Goal: Task Accomplishment & Management: Use online tool/utility

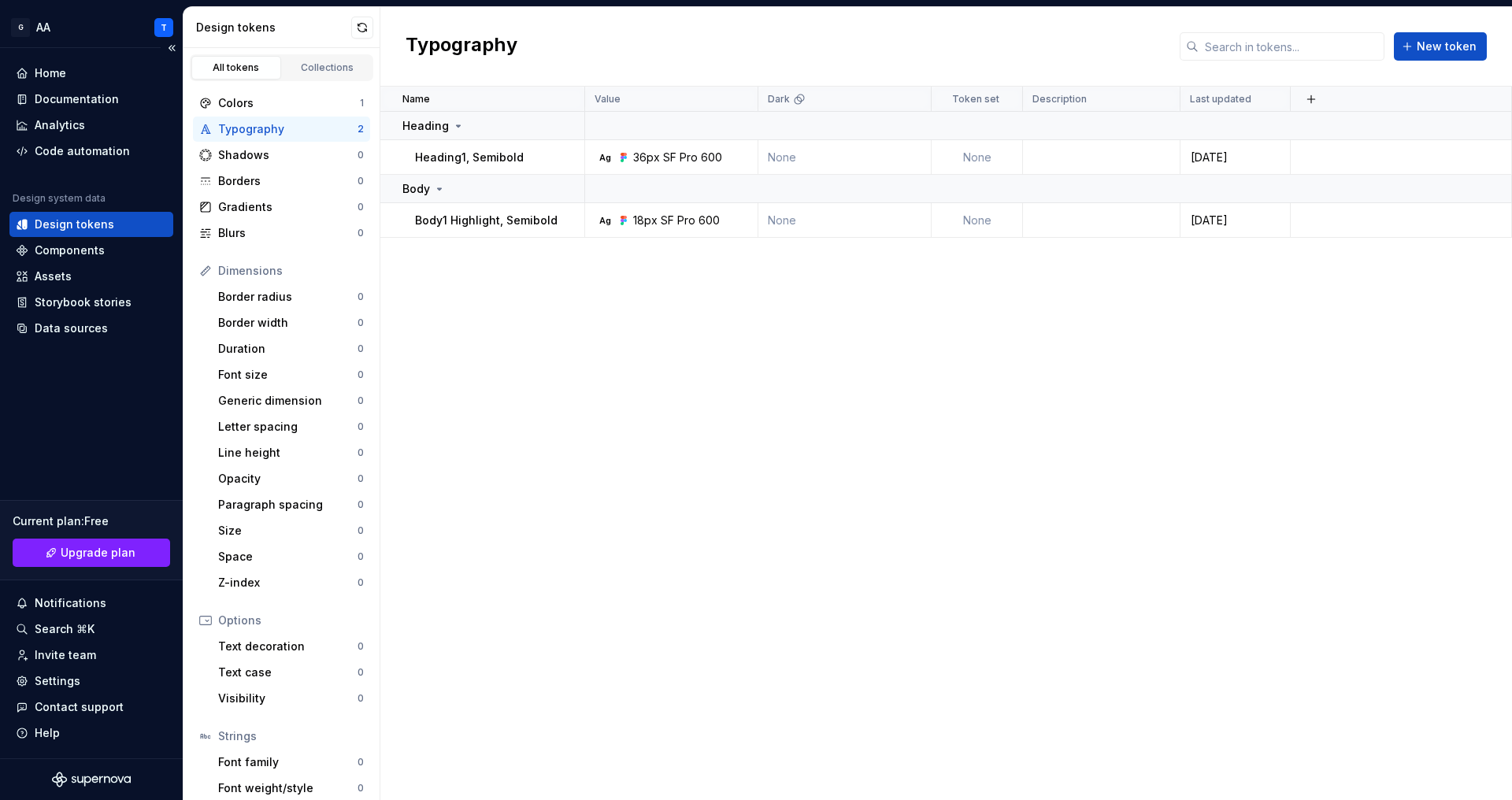
click at [98, 228] on div "Design tokens" at bounding box center [75, 225] width 80 height 16
click at [329, 66] on div "Collections" at bounding box center [327, 67] width 79 height 13
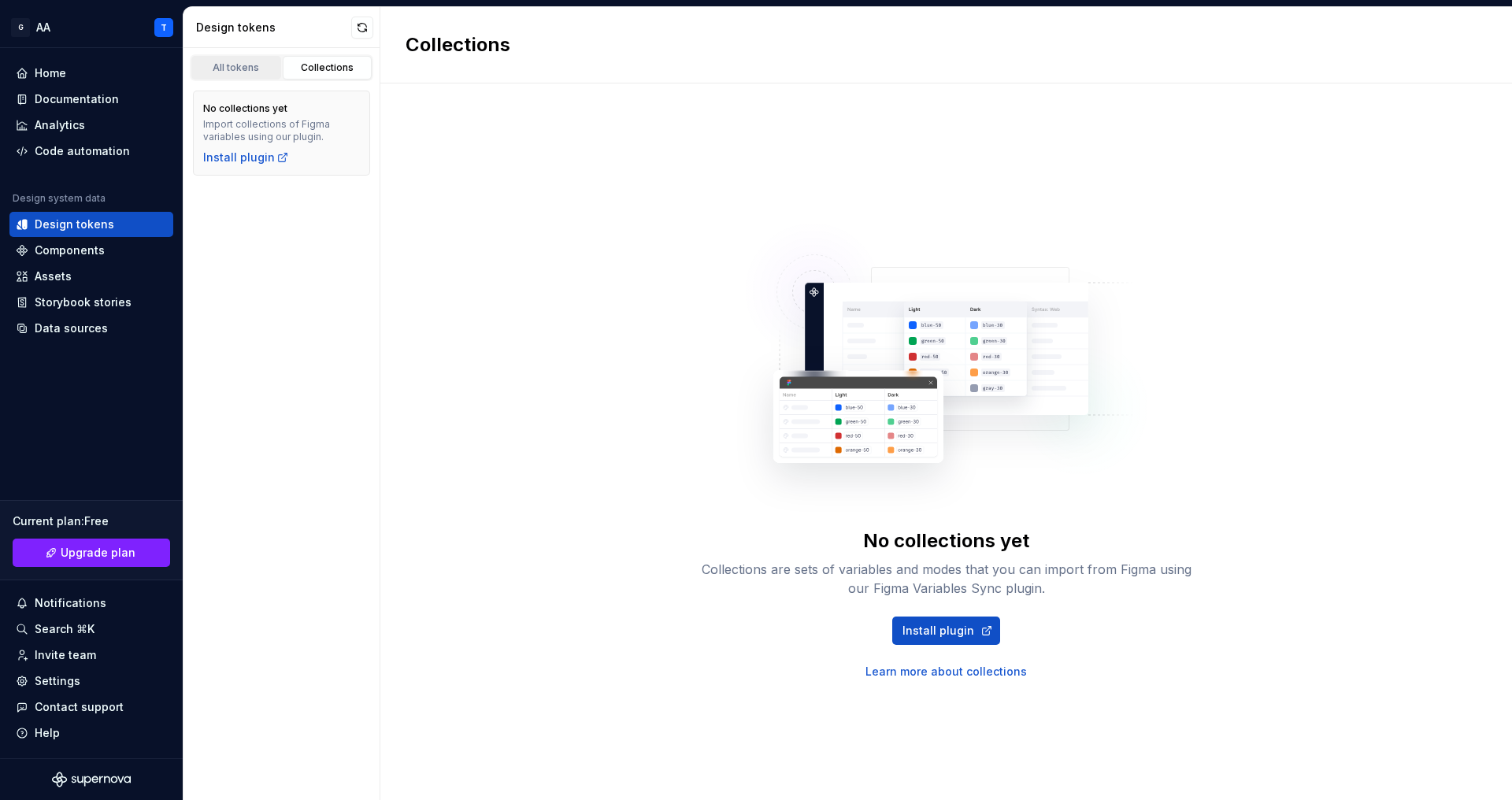
click at [243, 70] on div "All tokens" at bounding box center [236, 67] width 79 height 13
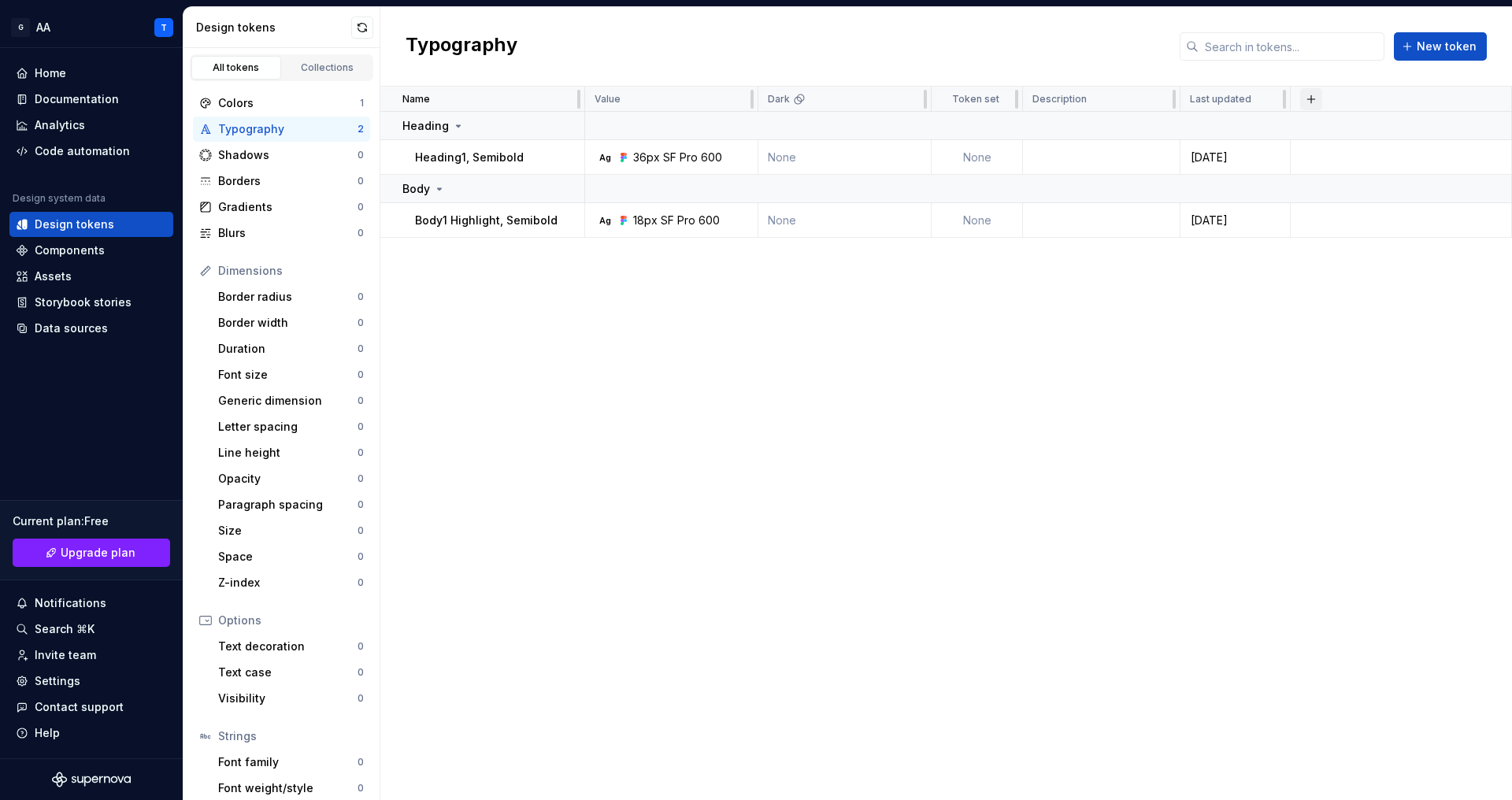
click at [1310, 100] on button "button" at bounding box center [1311, 99] width 22 height 22
click at [874, 516] on div "Name Value Dark Token set Description Last updated Heading Heading1, Semibold A…" at bounding box center [947, 443] width 1132 height 714
click at [75, 252] on div "Components" at bounding box center [69, 250] width 70 height 16
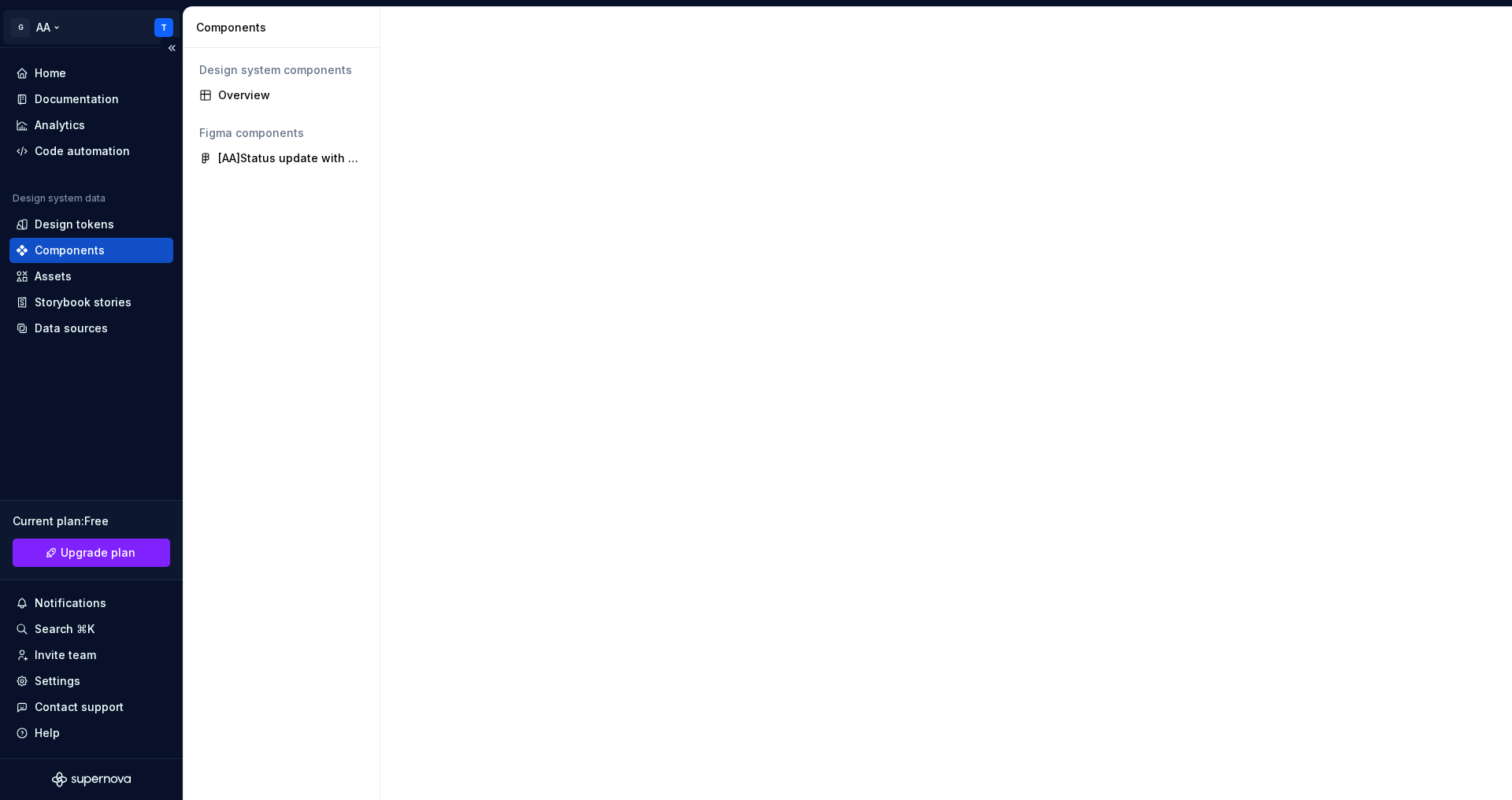
click at [99, 23] on html "G AA T Home Documentation Analytics Code automation Design system data Design t…" at bounding box center [756, 400] width 1512 height 800
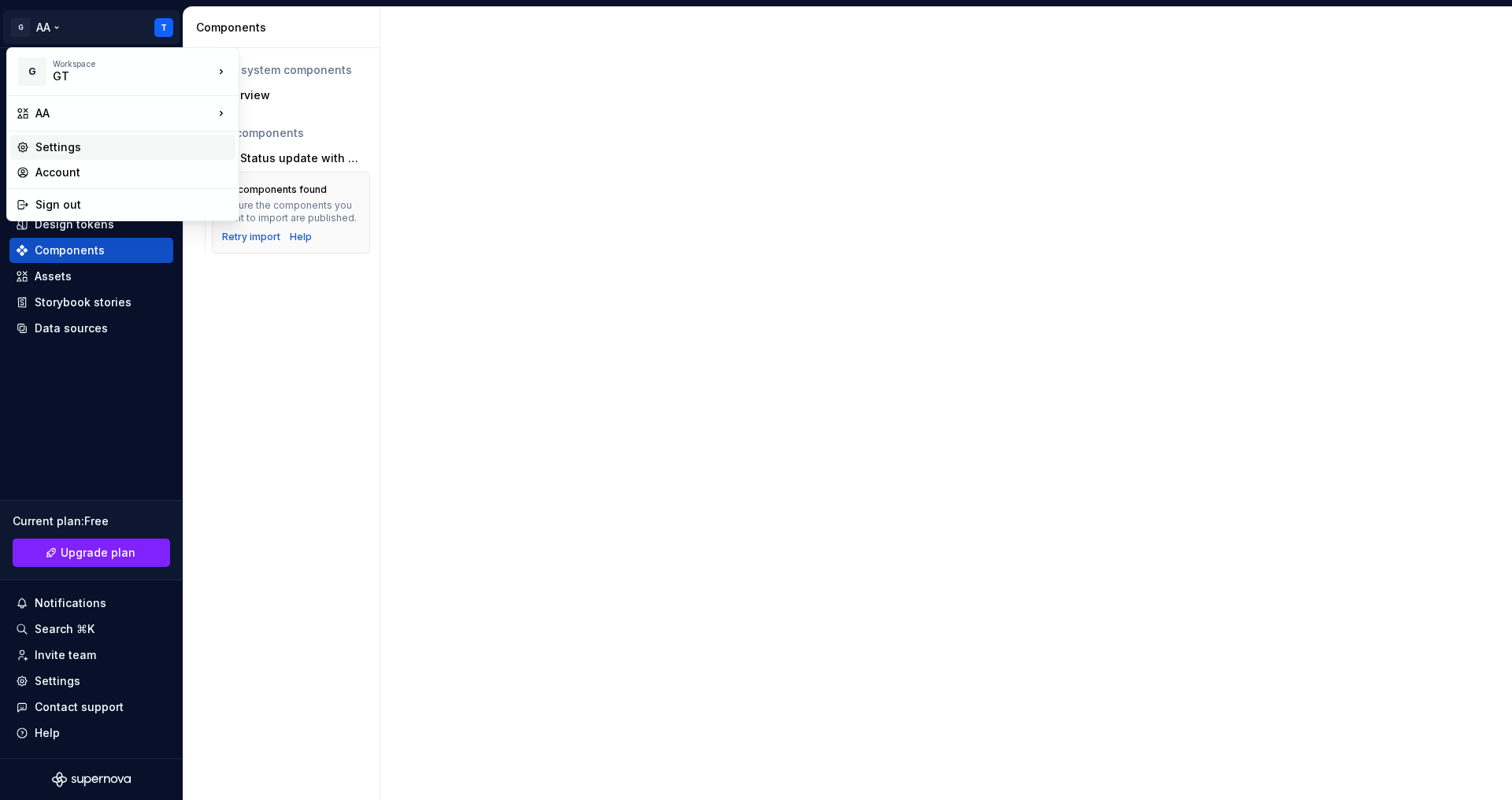
click at [76, 147] on div "Settings" at bounding box center [132, 147] width 194 height 16
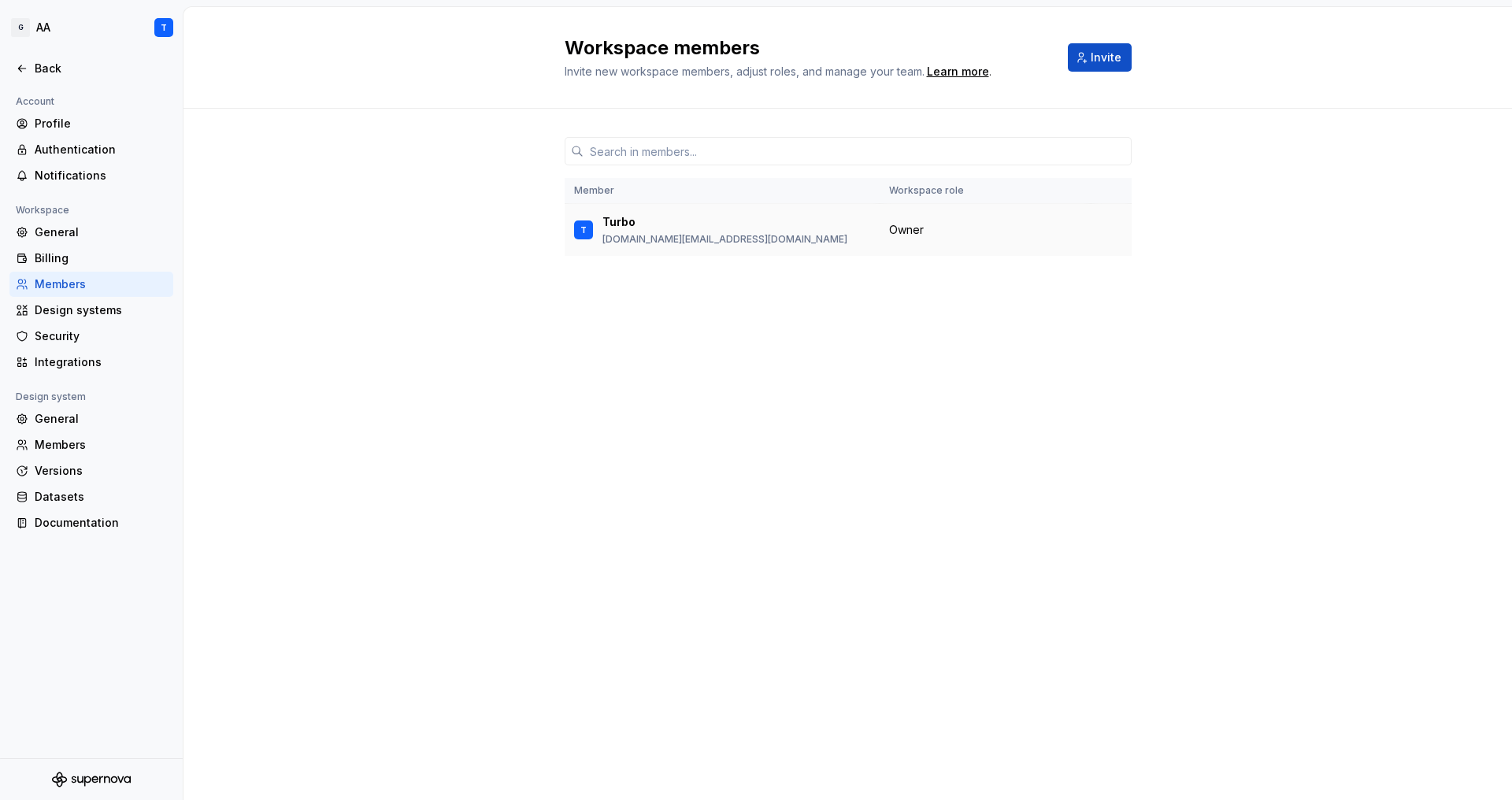
click at [775, 226] on div "T Turbo [DOMAIN_NAME][EMAIL_ADDRESS][DOMAIN_NAME]" at bounding box center [722, 230] width 296 height 33
click at [94, 316] on div "Design systems" at bounding box center [101, 310] width 132 height 16
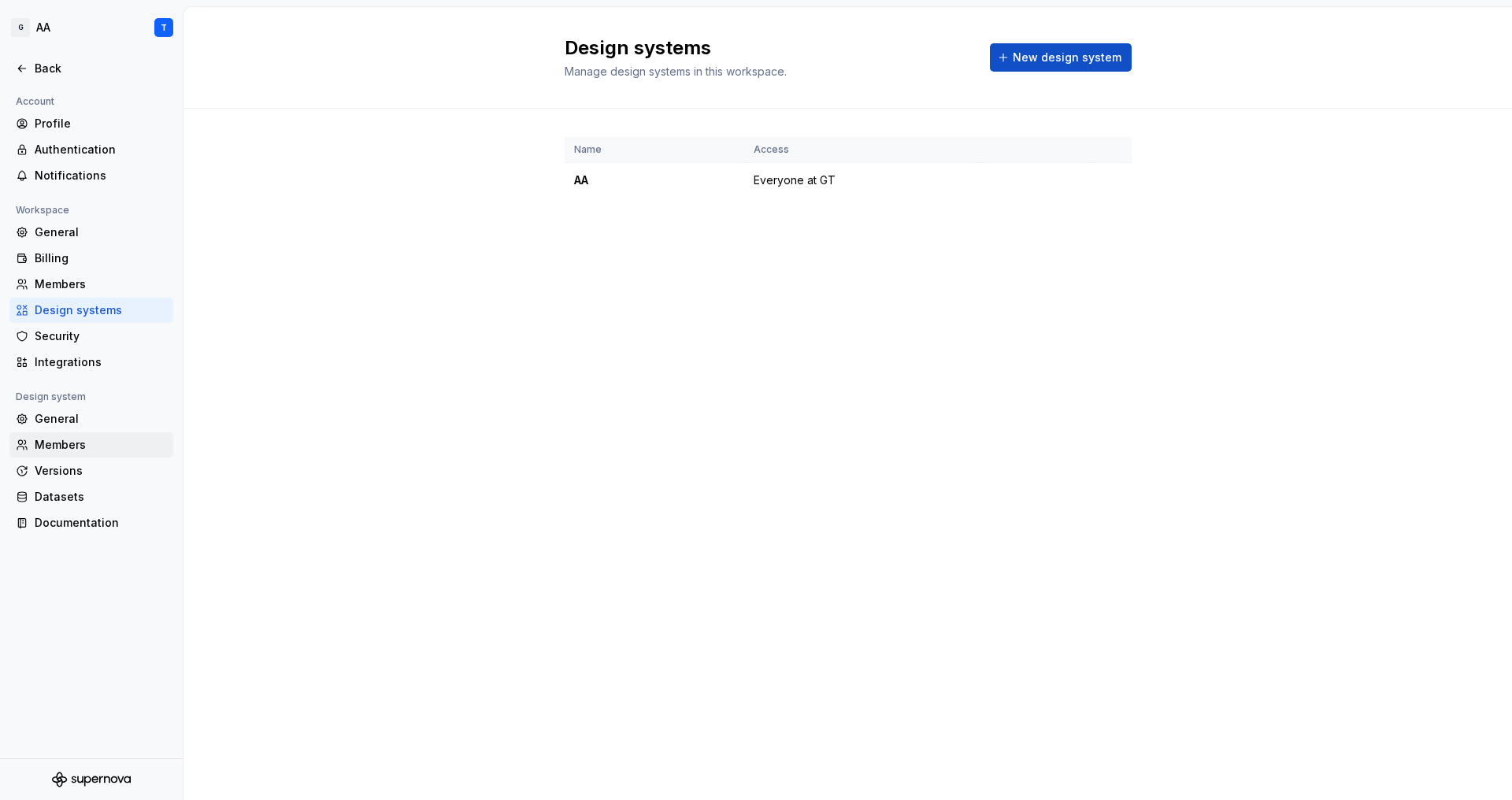
click at [89, 447] on div "Members" at bounding box center [101, 445] width 132 height 16
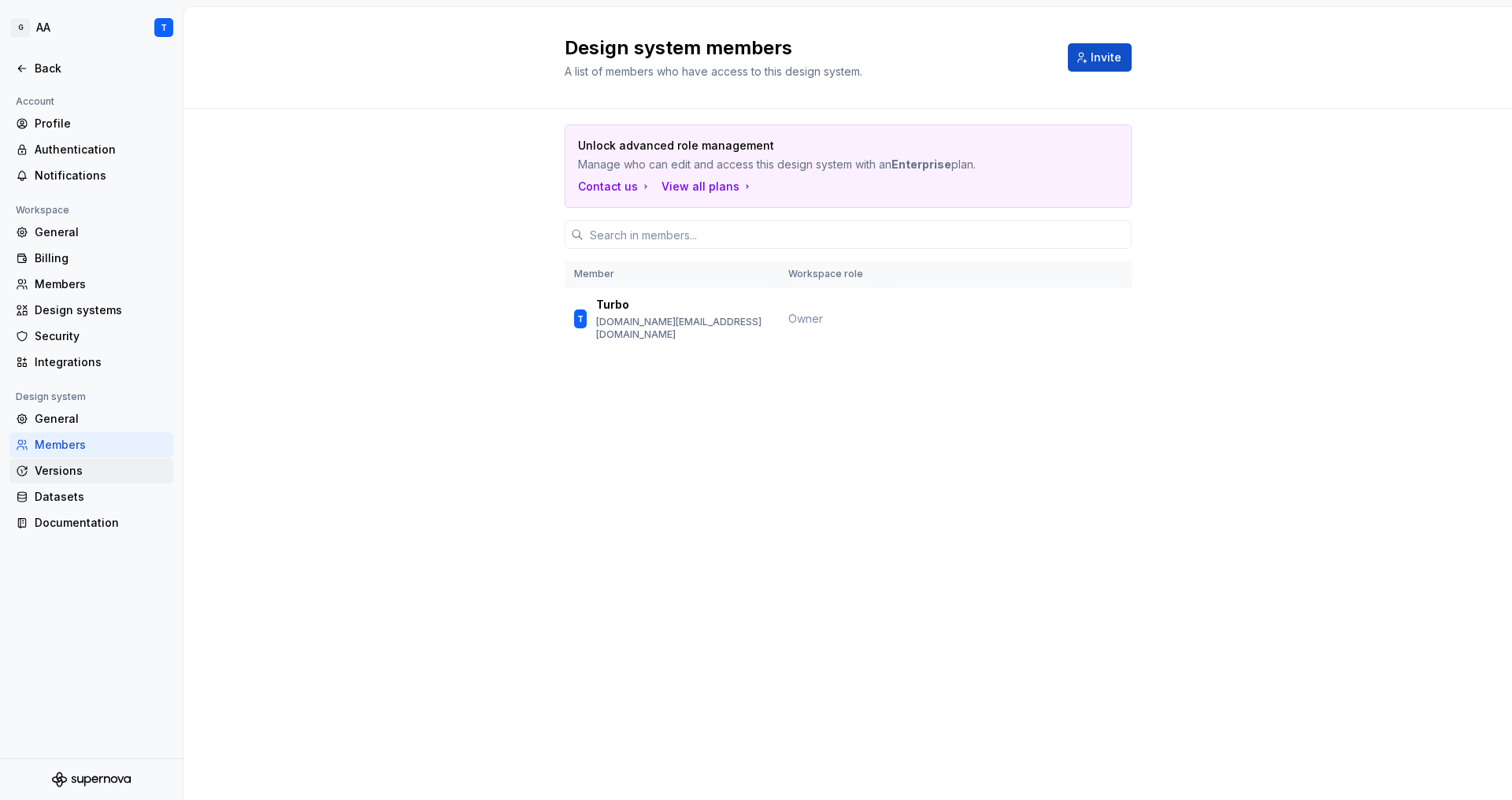
click at [88, 465] on div "Versions" at bounding box center [101, 470] width 132 height 16
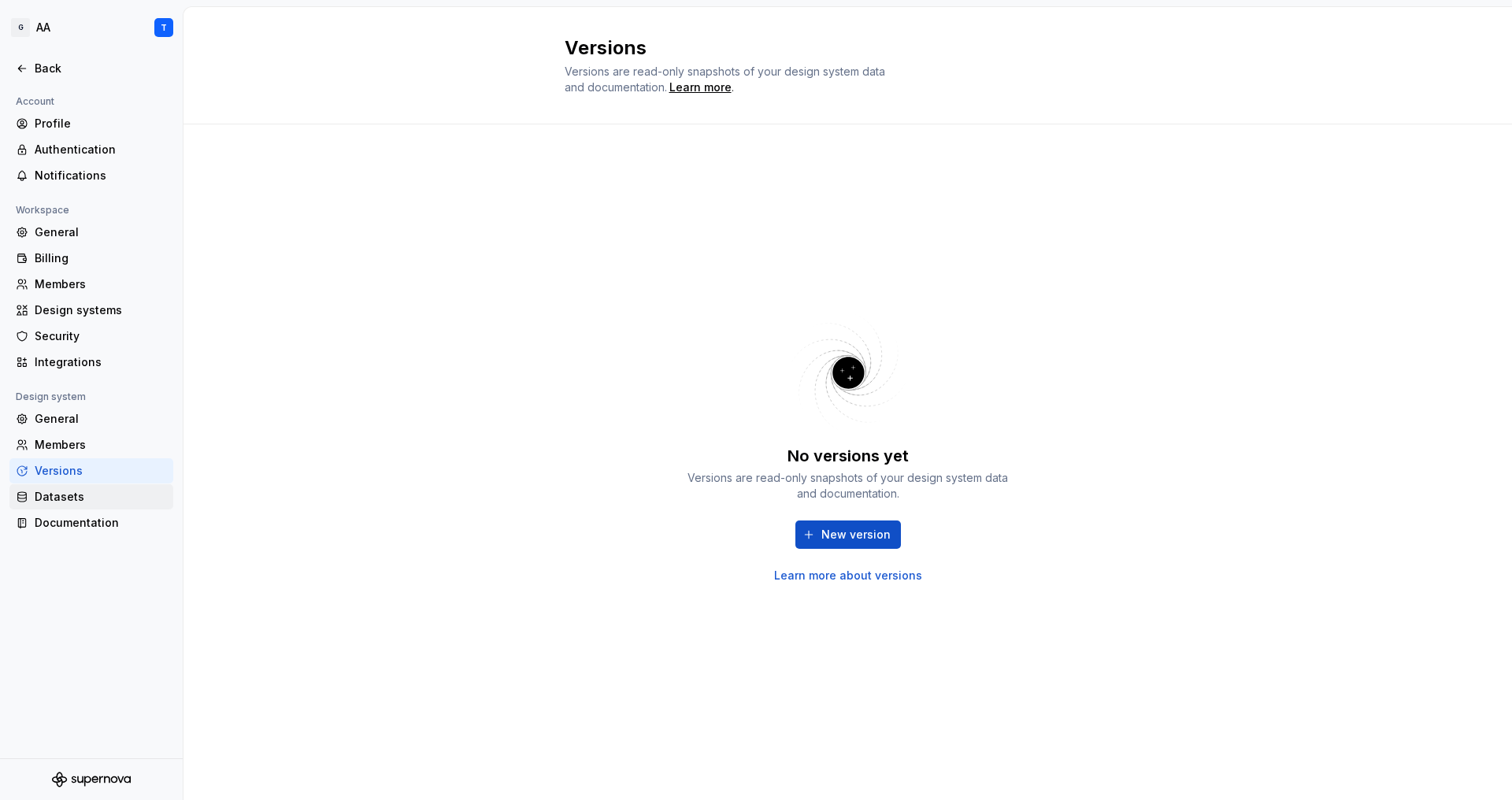
click at [92, 498] on div "Datasets" at bounding box center [101, 497] width 132 height 16
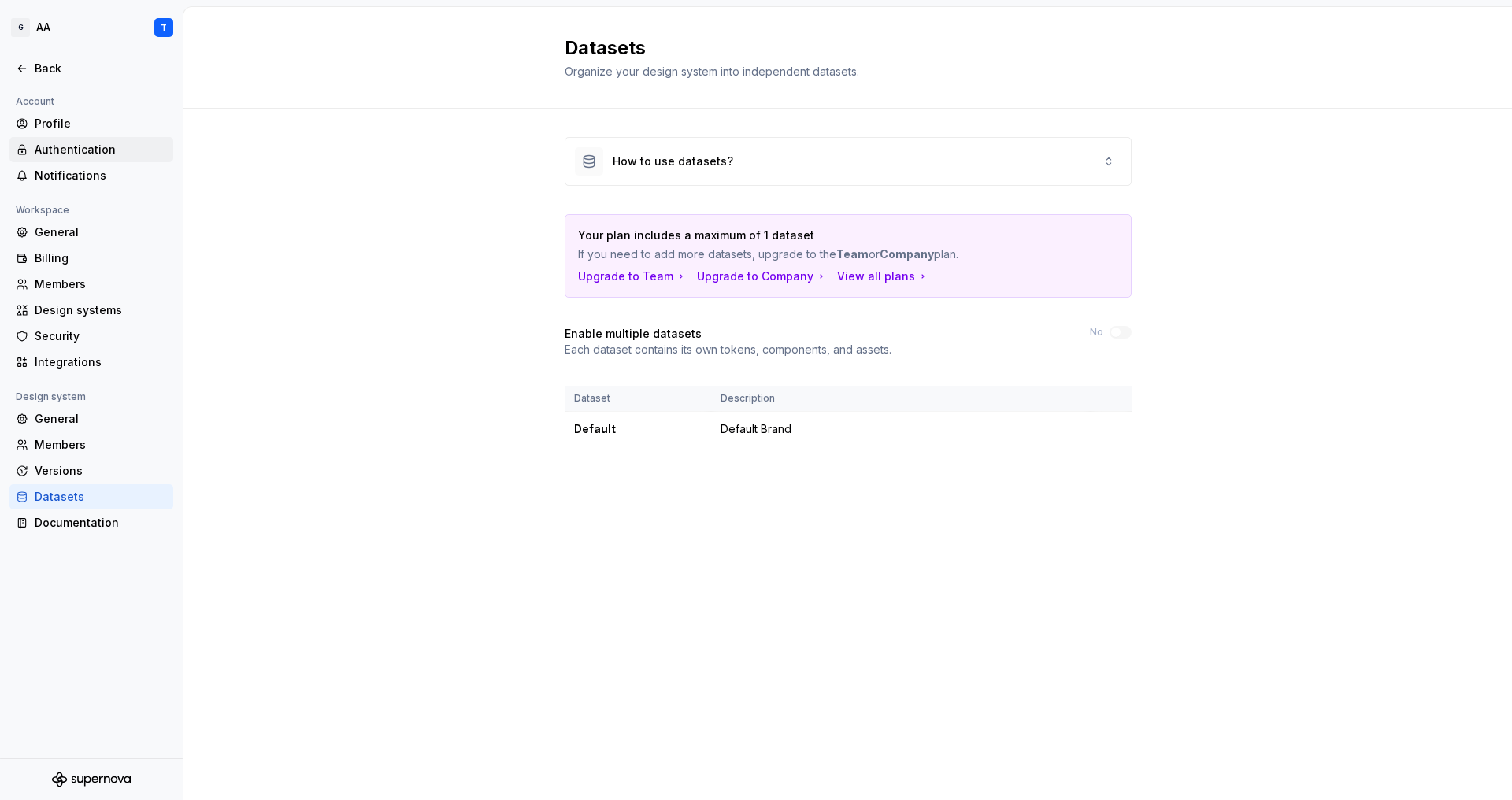
click at [97, 144] on div "Authentication" at bounding box center [101, 149] width 132 height 16
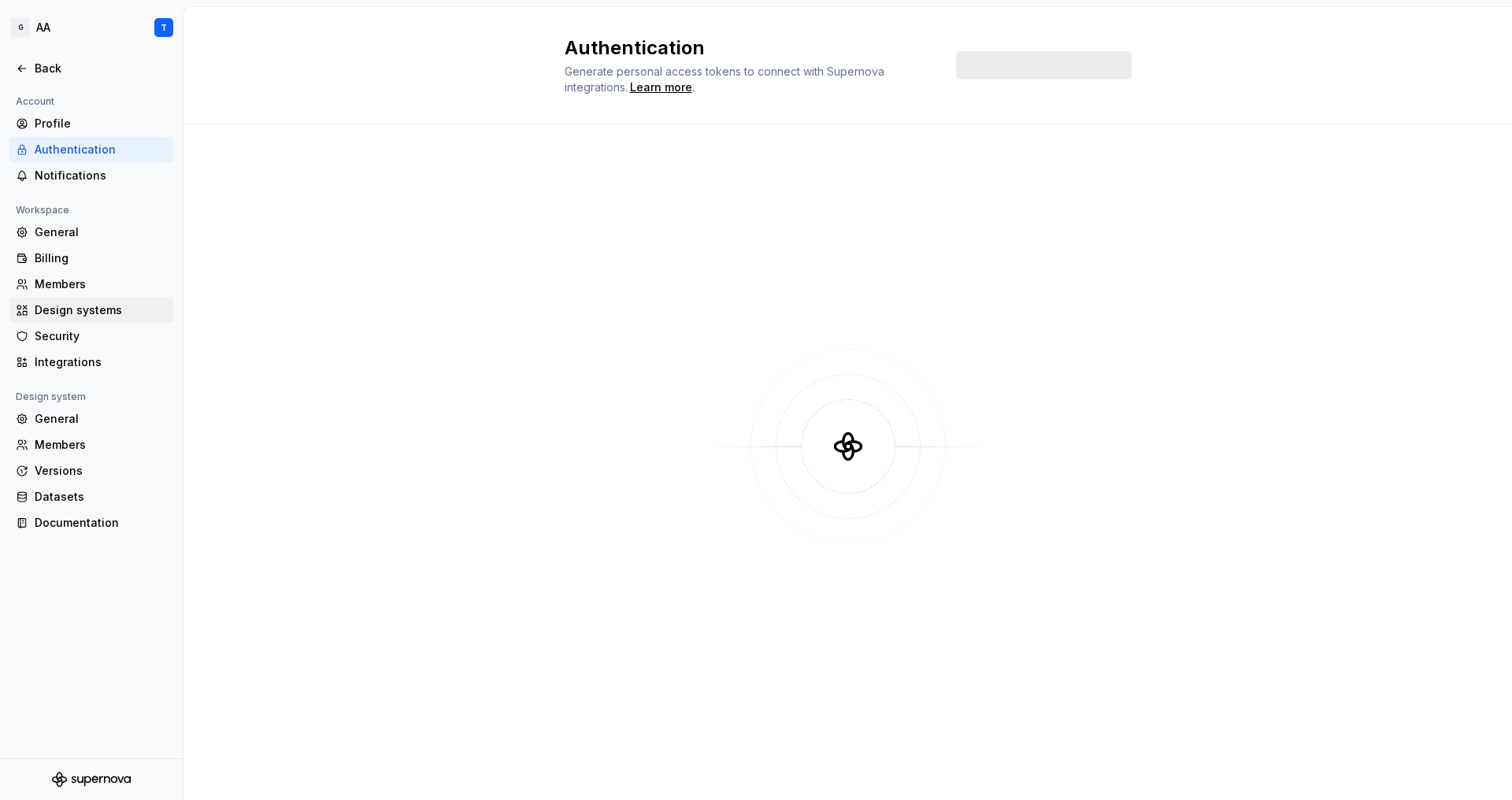
click at [86, 310] on div "Design systems" at bounding box center [101, 310] width 132 height 16
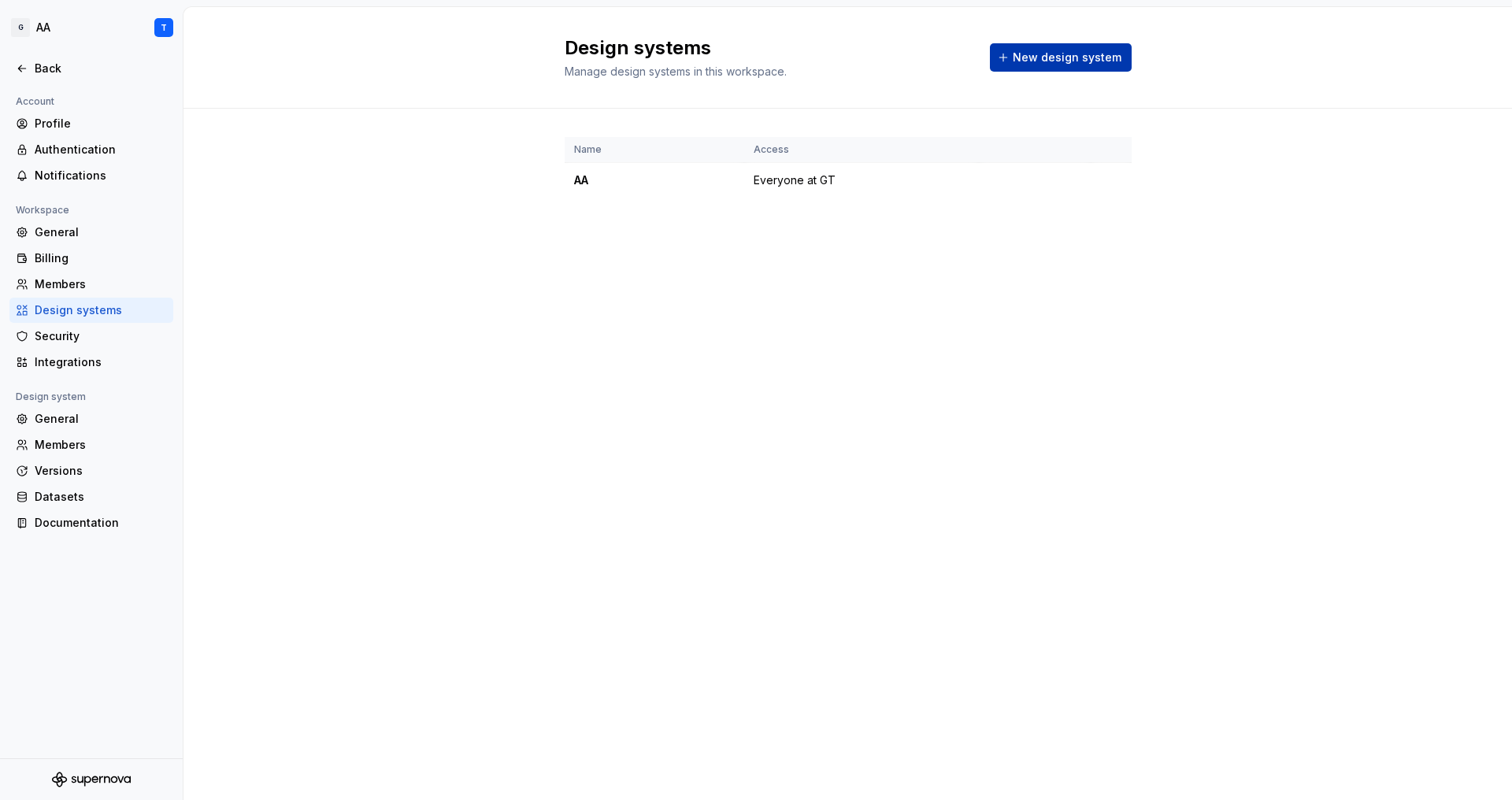
click at [1105, 61] on span "New design system" at bounding box center [1067, 58] width 108 height 16
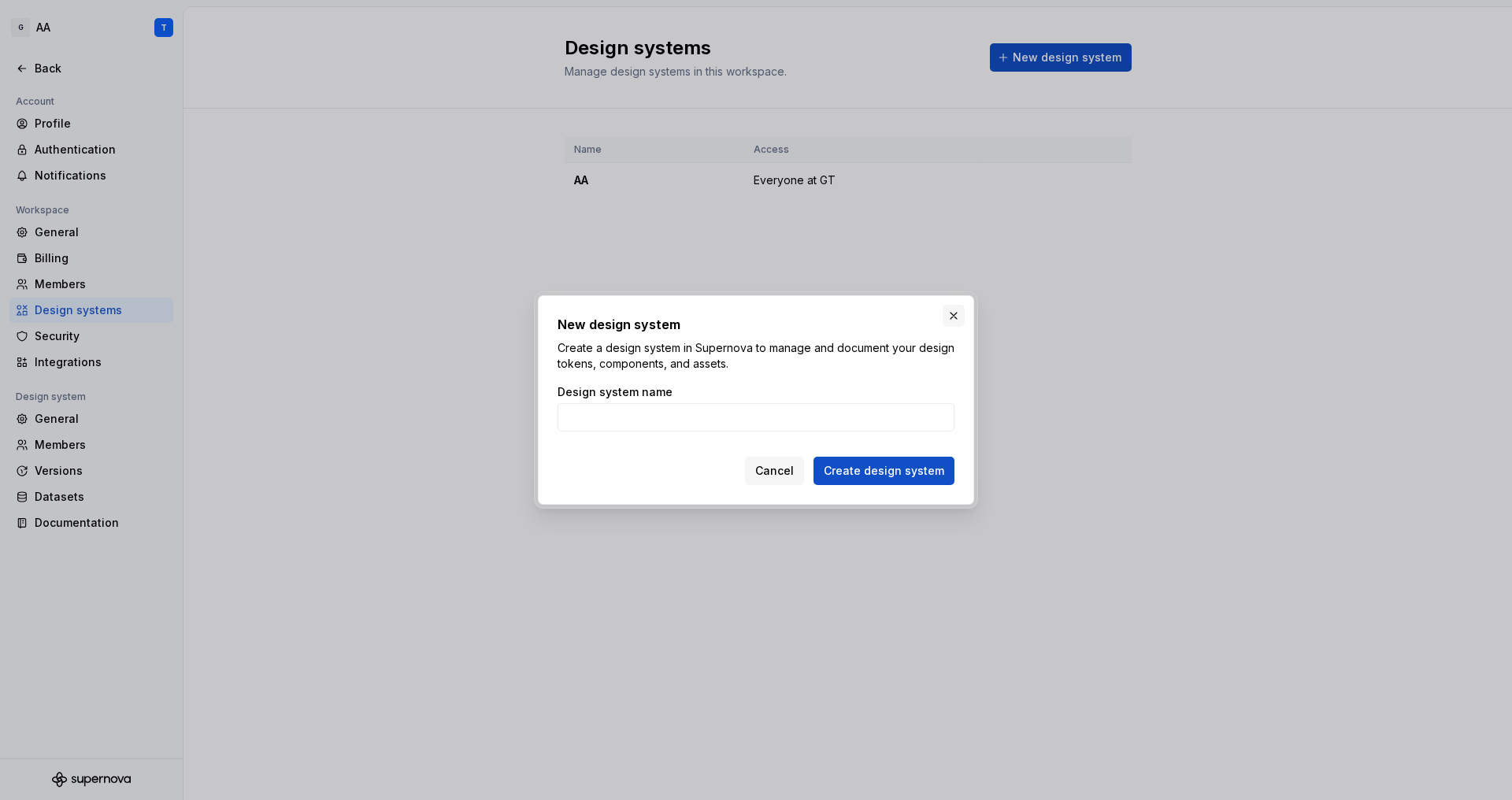
click at [955, 316] on button "button" at bounding box center [953, 316] width 22 height 22
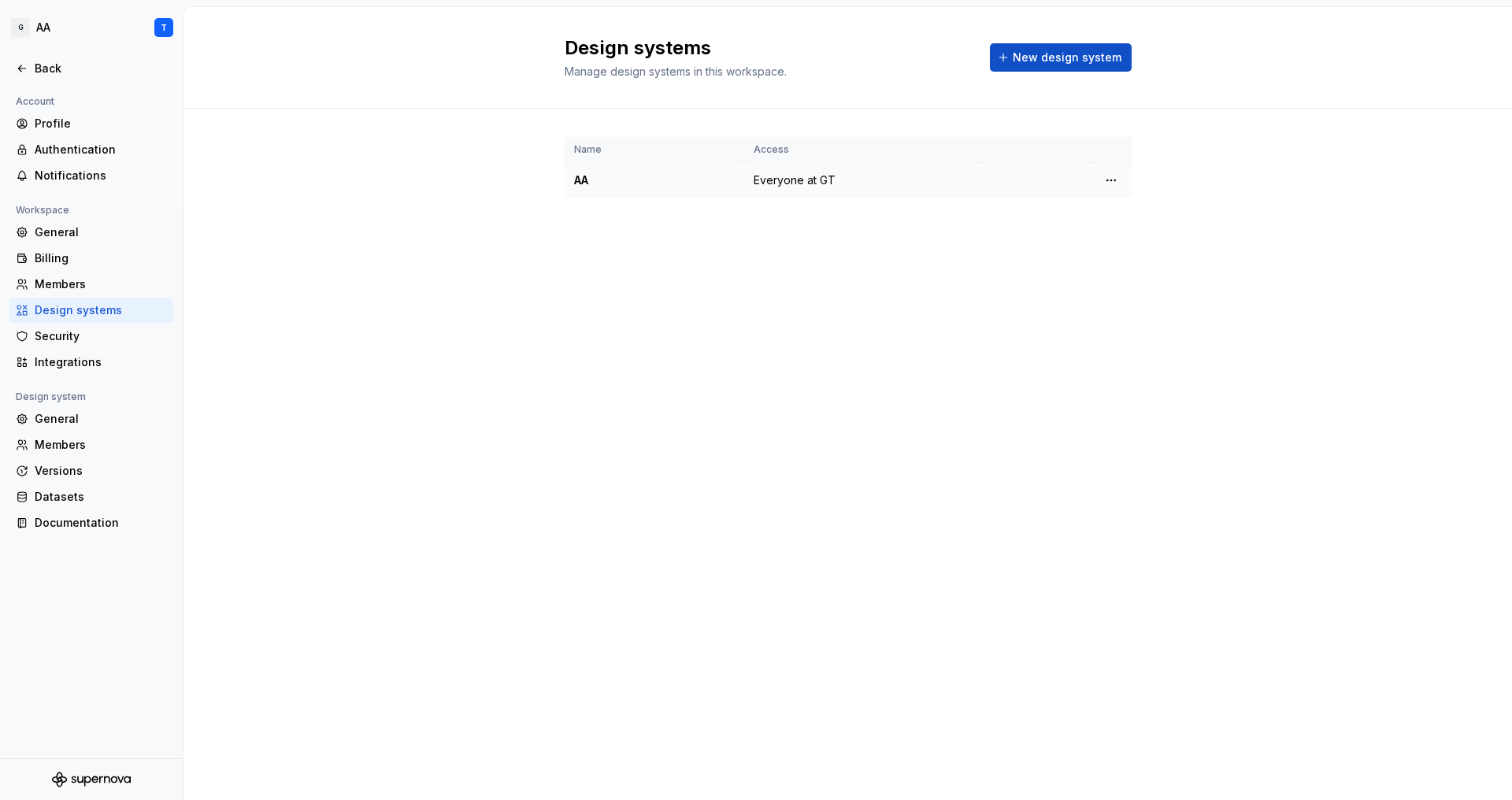
click at [594, 174] on div "AA" at bounding box center [655, 181] width 161 height 16
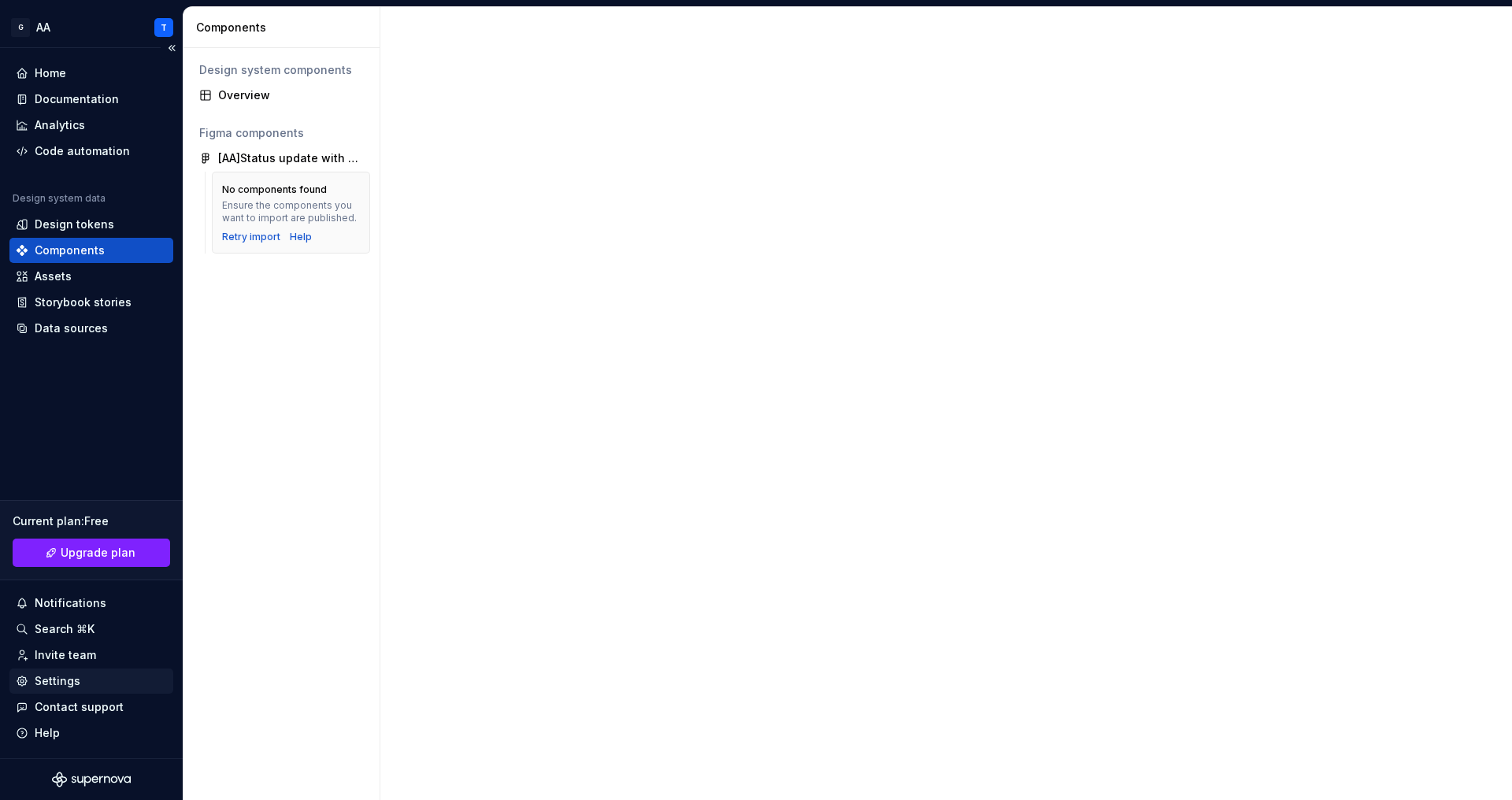
click at [77, 681] on div "Settings" at bounding box center [58, 681] width 46 height 16
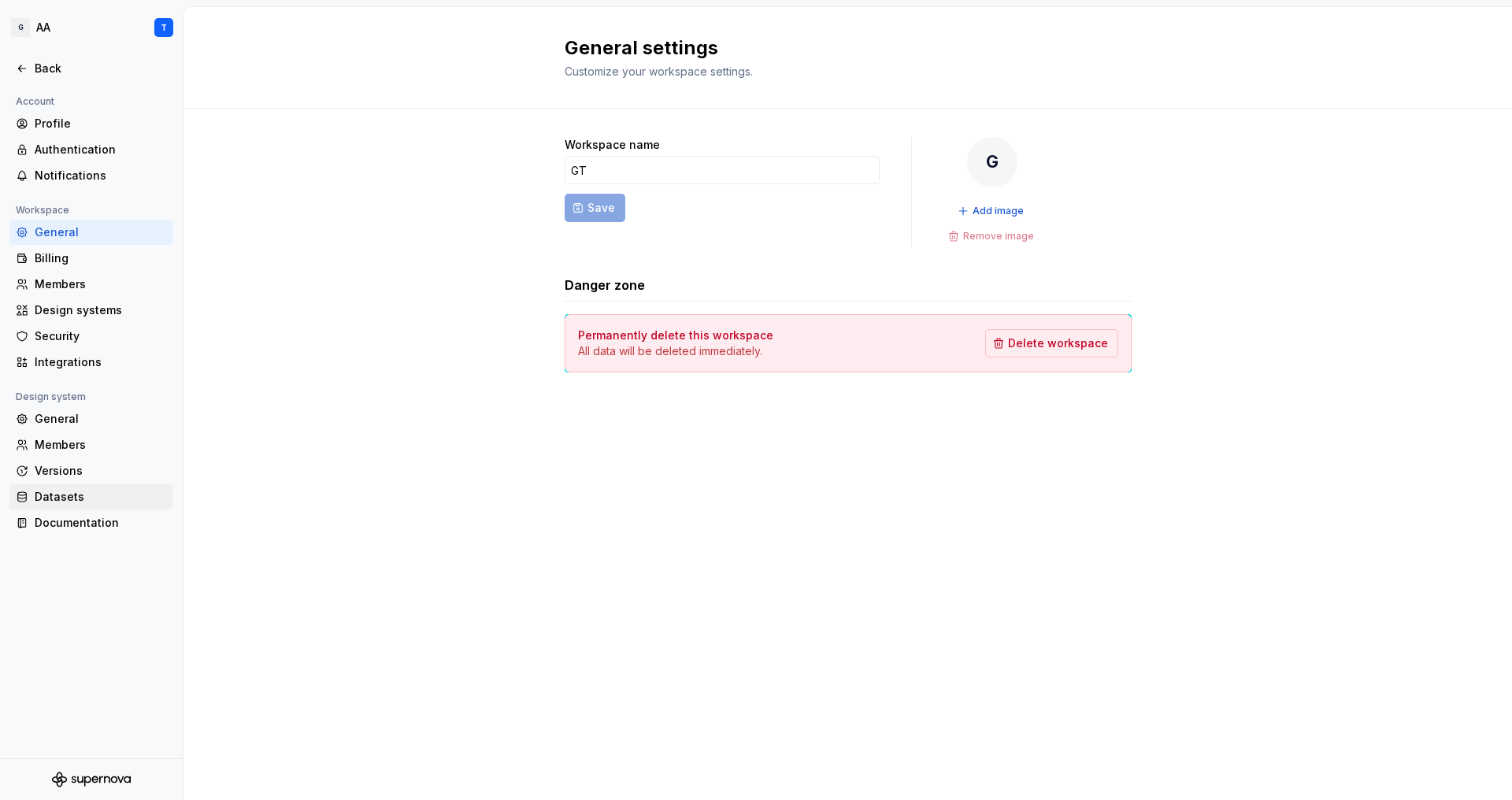
click at [75, 501] on div "Datasets" at bounding box center [101, 497] width 132 height 16
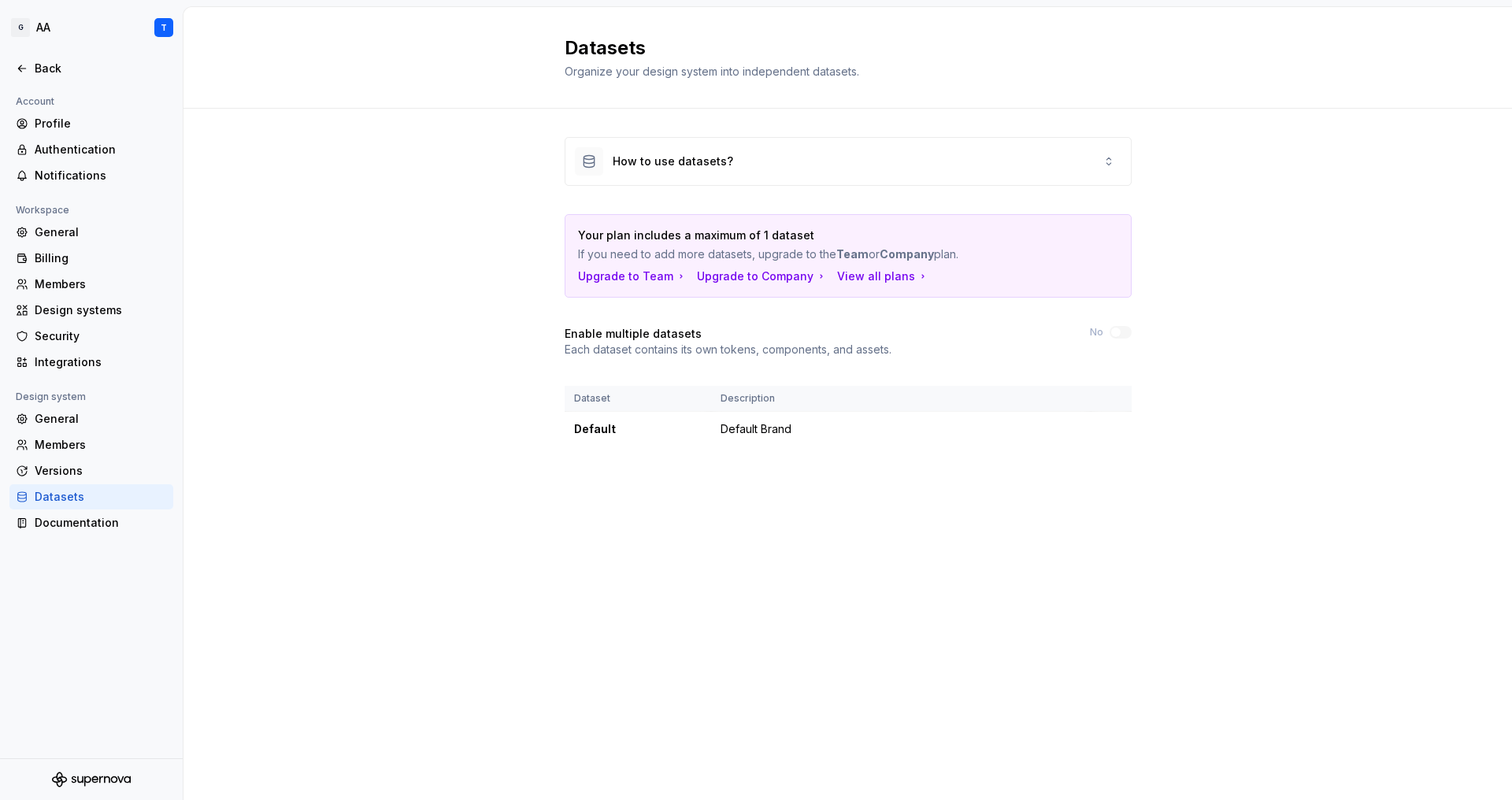
click at [74, 497] on div "Datasets" at bounding box center [101, 497] width 132 height 16
click at [83, 518] on div "Documentation" at bounding box center [101, 523] width 132 height 16
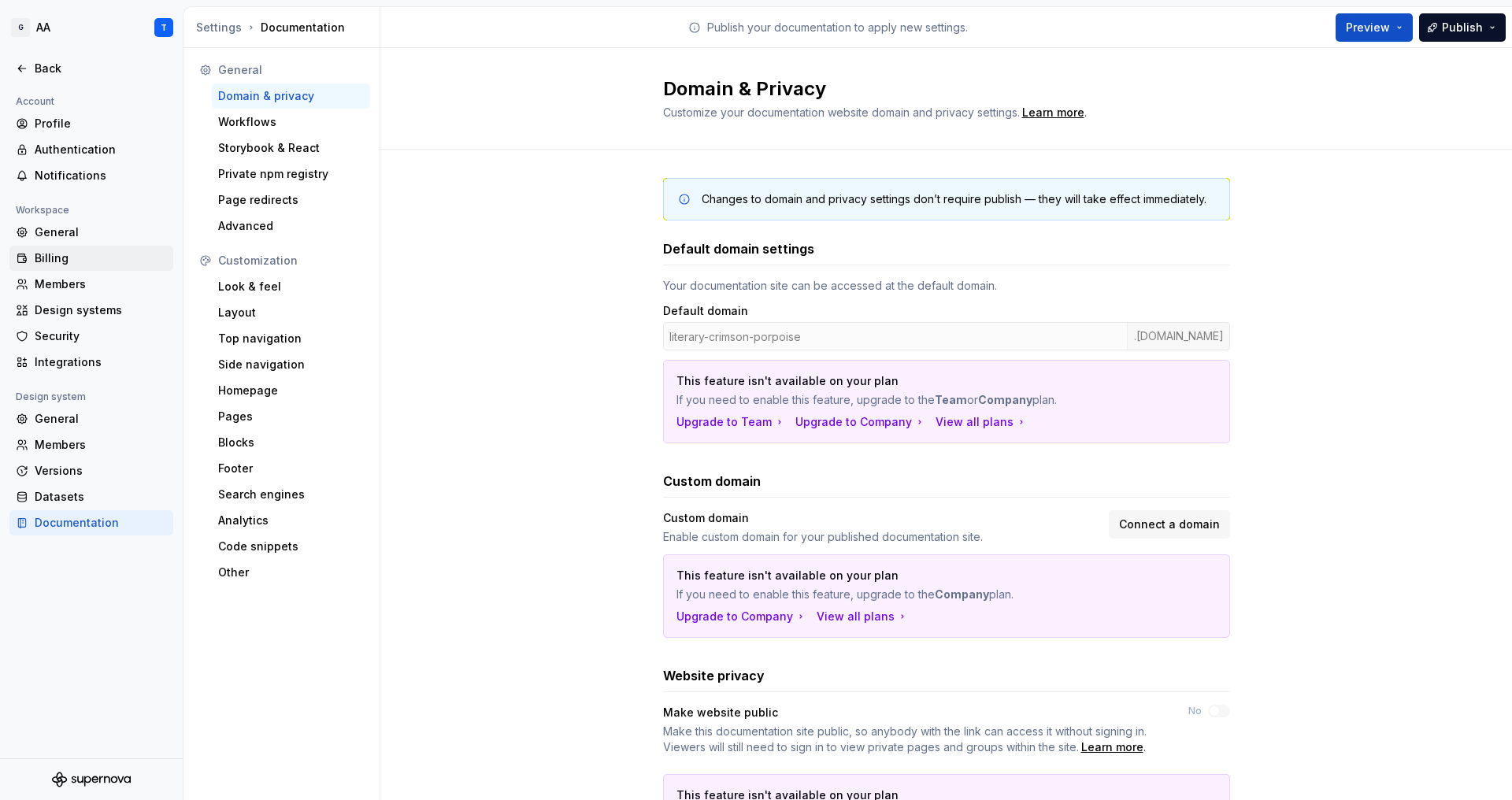
click at [75, 264] on div "Billing" at bounding box center [101, 258] width 132 height 16
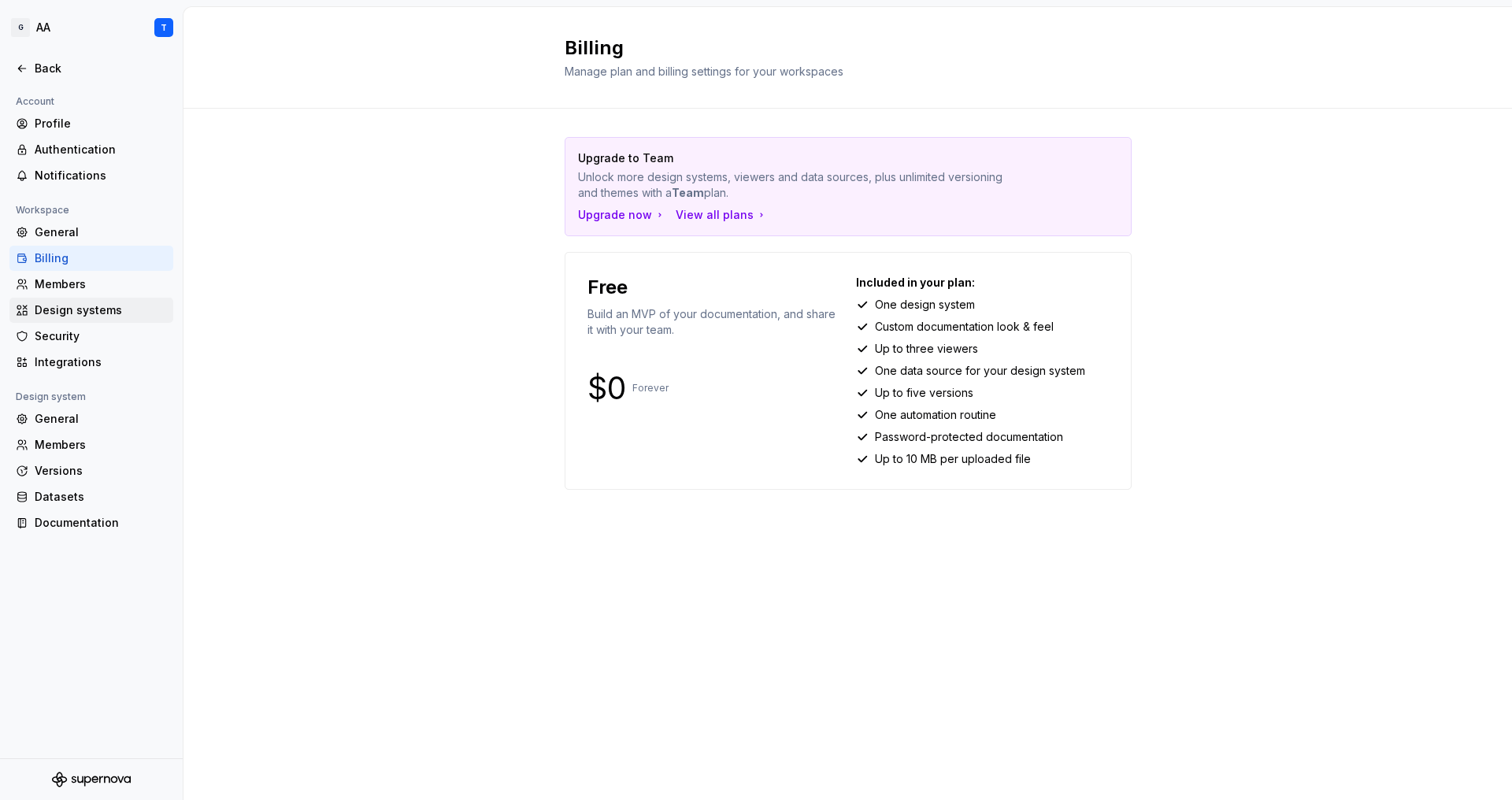
click at [84, 318] on div "Design systems" at bounding box center [101, 310] width 132 height 16
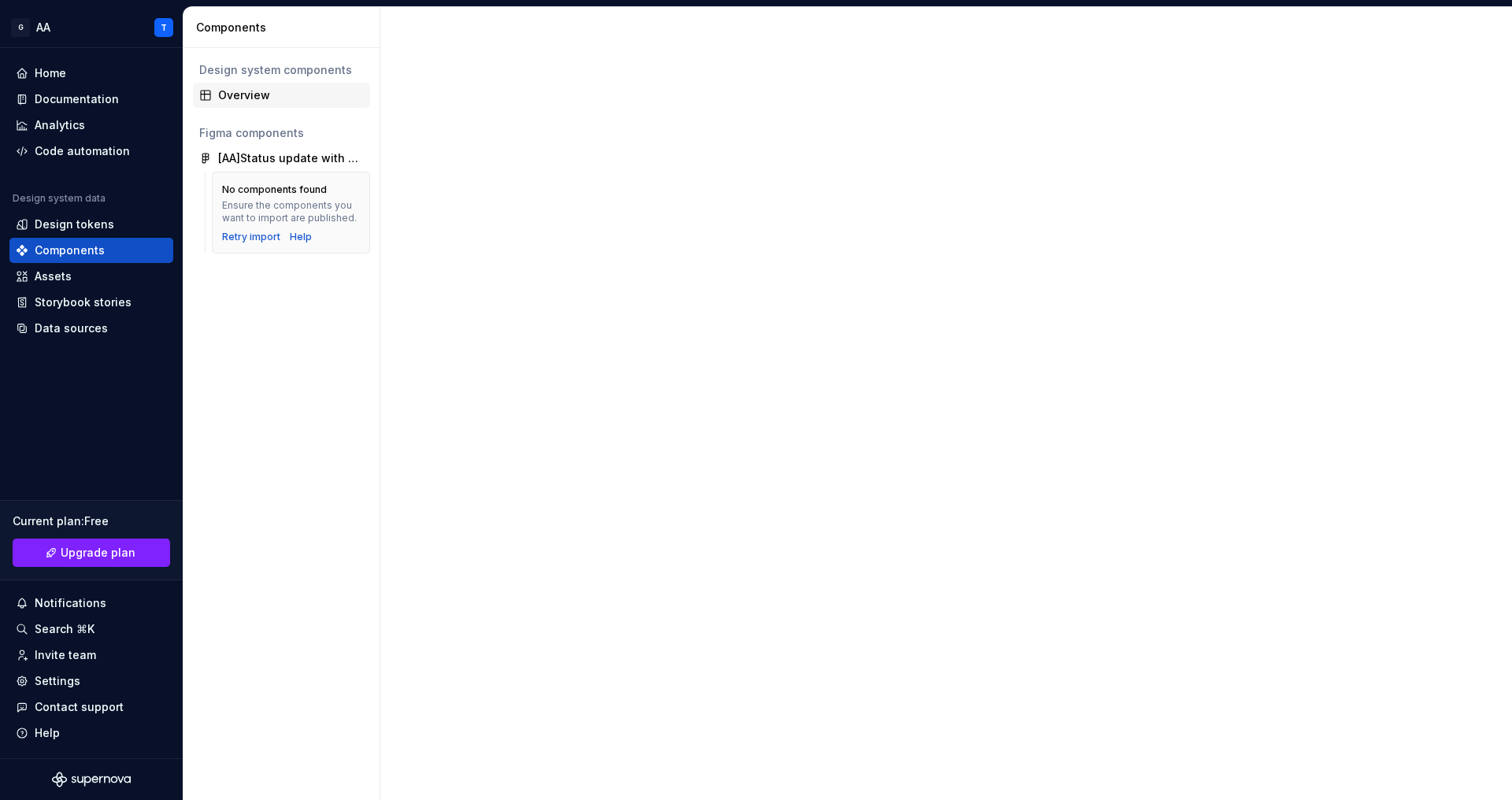
click at [272, 97] on div "Overview" at bounding box center [291, 95] width 146 height 16
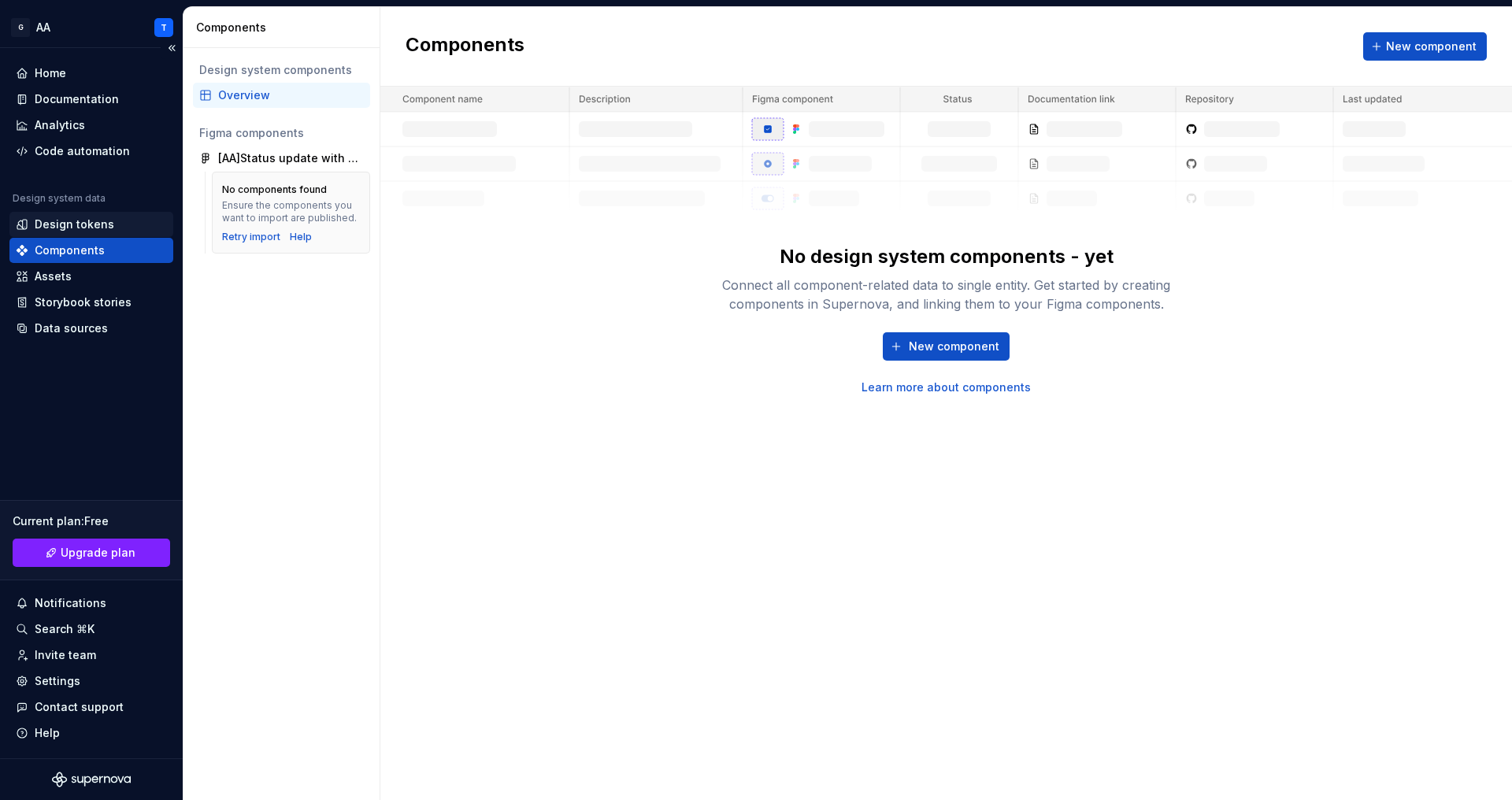
click at [99, 221] on div "Design tokens" at bounding box center [75, 225] width 80 height 16
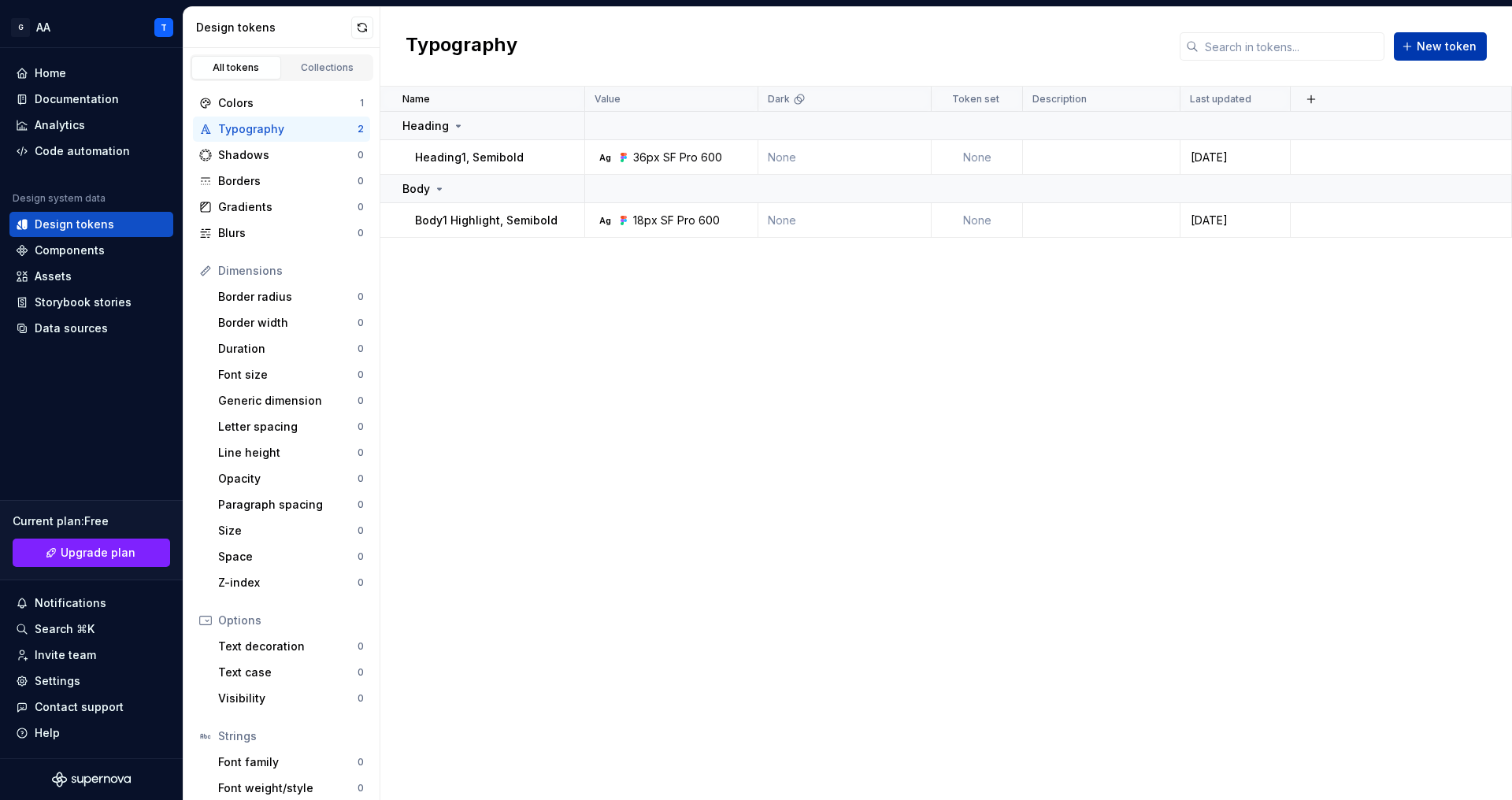
click at [1405, 45] on button "New token" at bounding box center [1441, 46] width 93 height 28
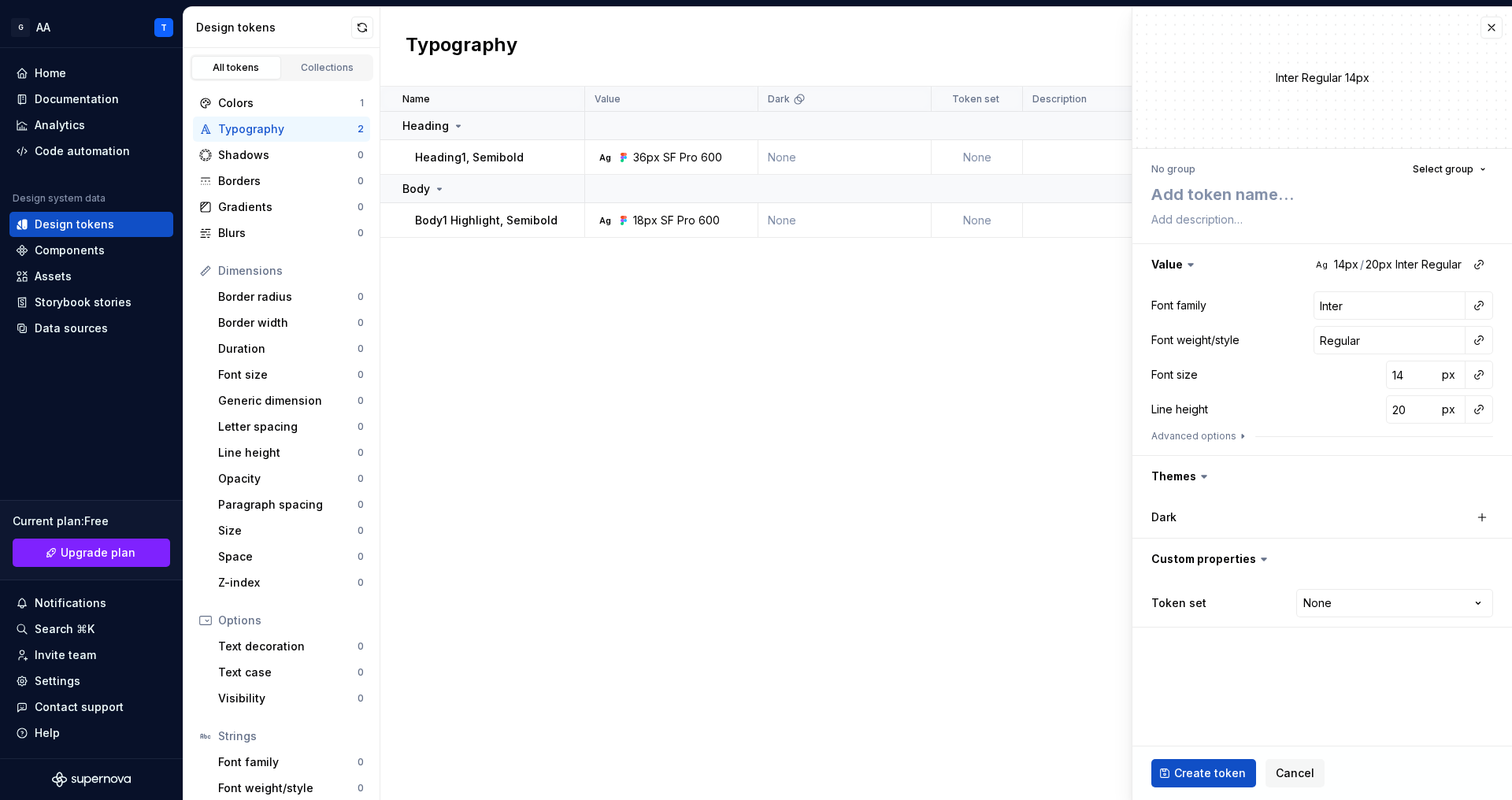
type textarea "*"
click at [1298, 762] on button "Cancel" at bounding box center [1296, 773] width 59 height 28
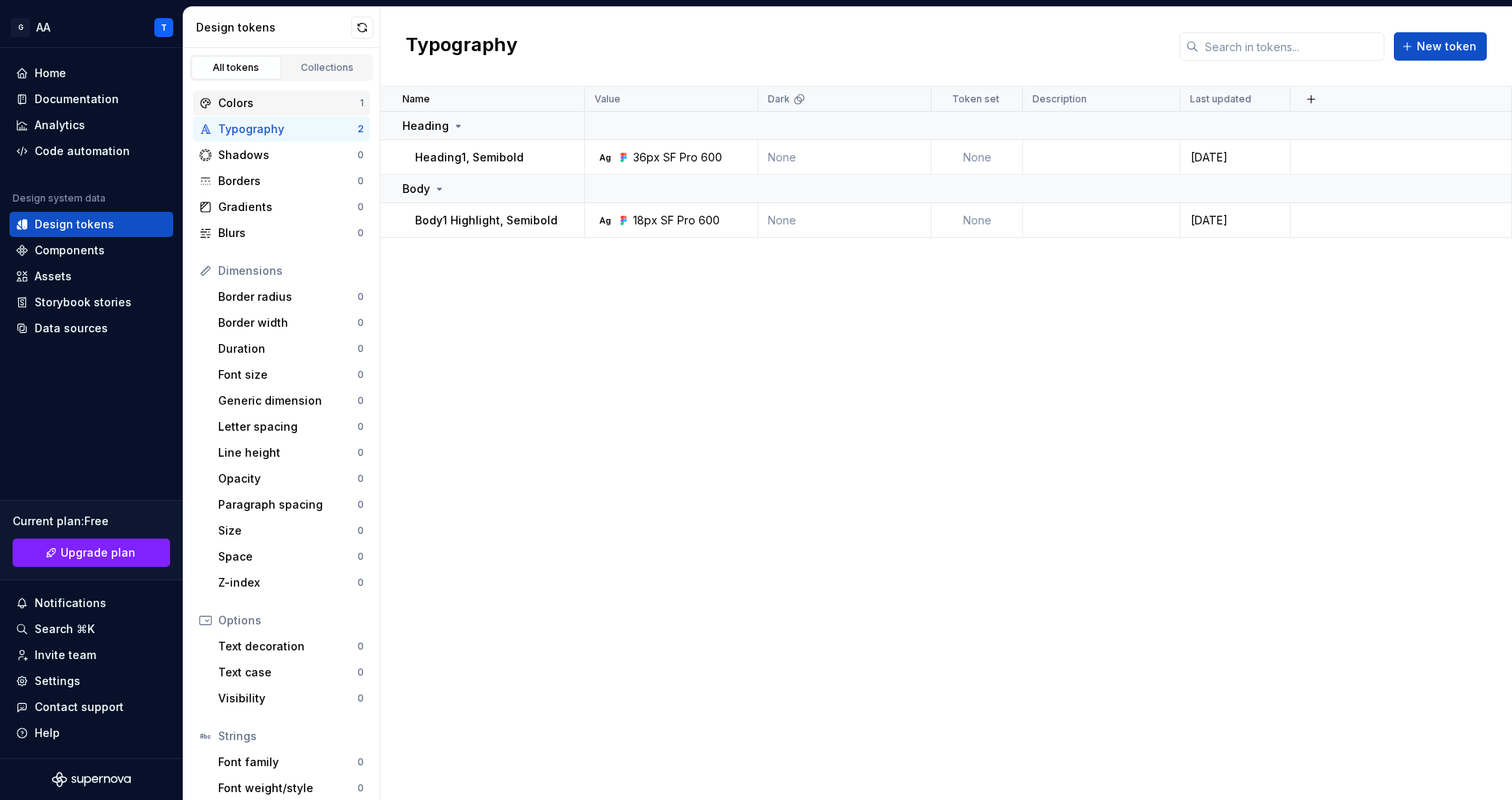
click at [314, 103] on div "Colors" at bounding box center [288, 103] width 142 height 16
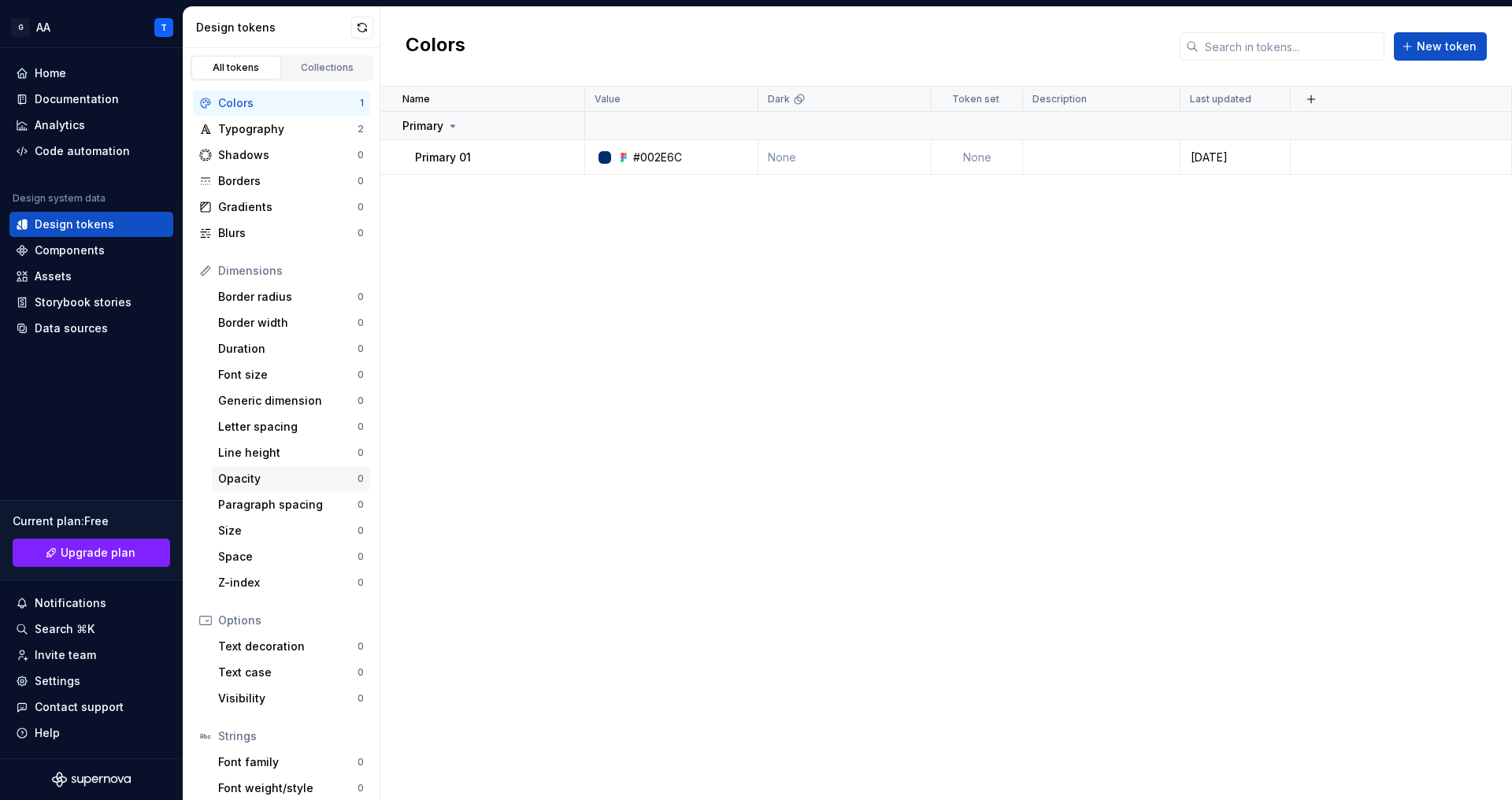
scroll to position [62, 0]
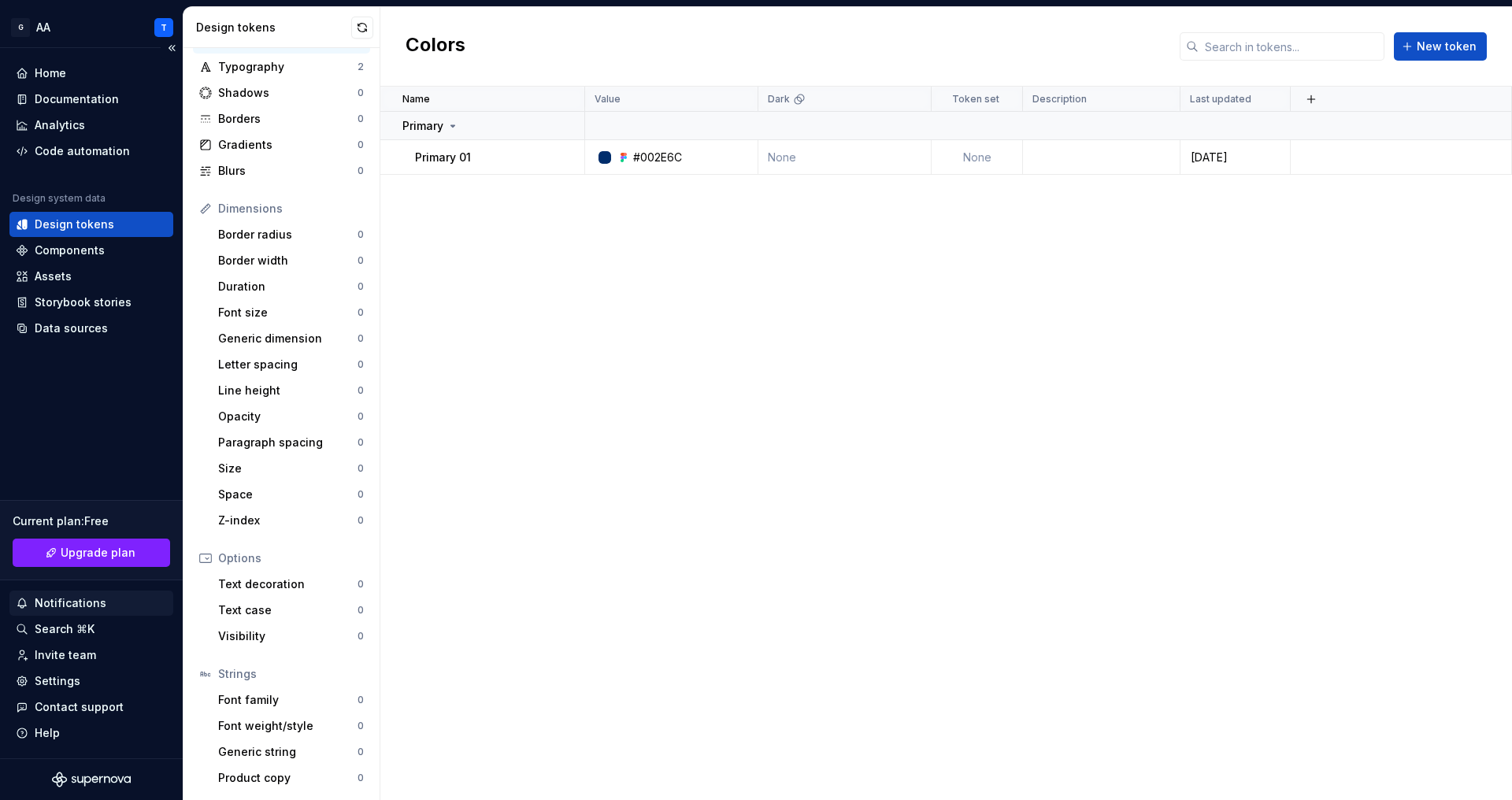
click at [84, 606] on div "Notifications" at bounding box center [70, 603] width 72 height 16
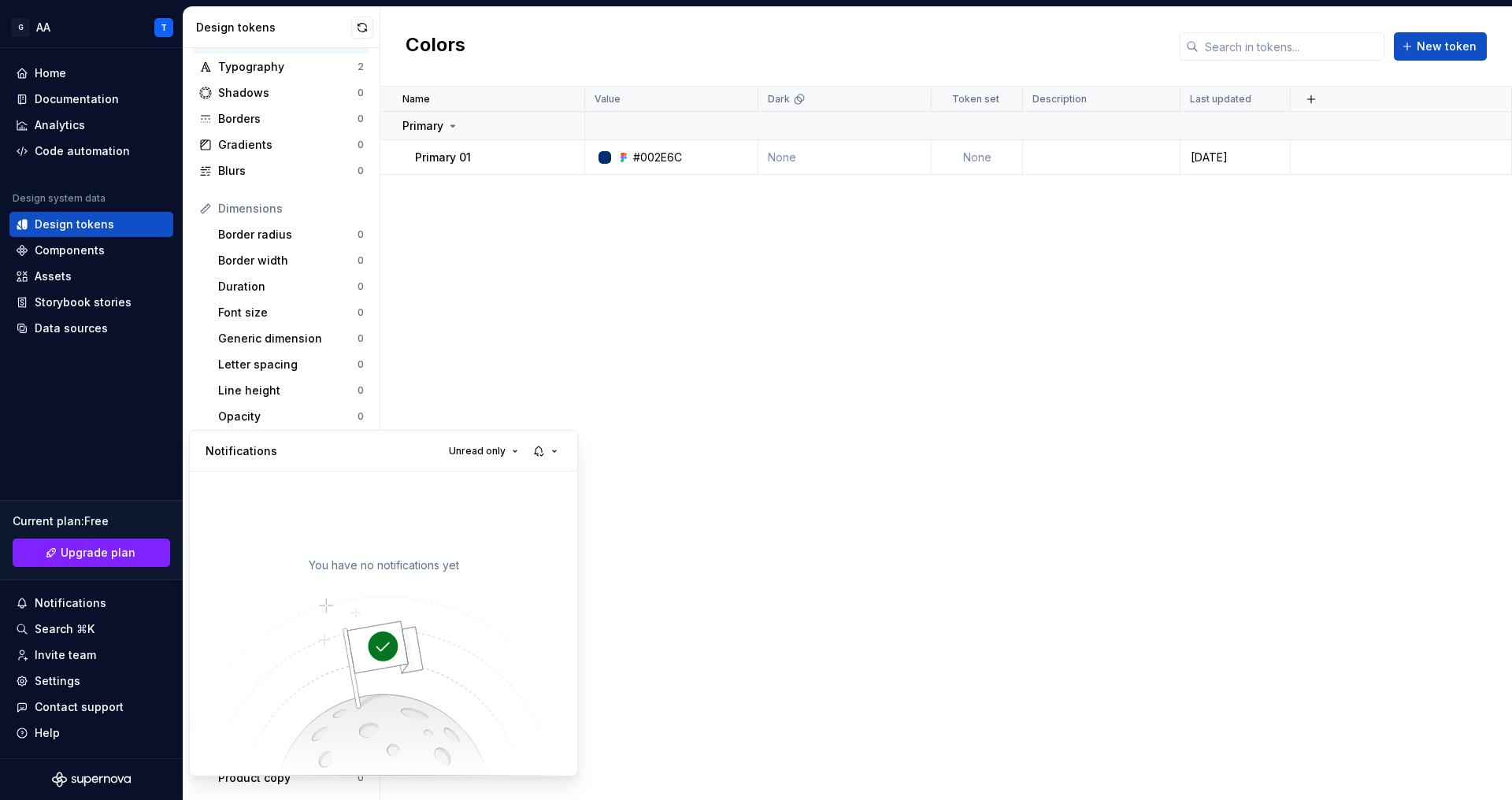
click at [114, 783] on html "G AA T Home Documentation Analytics Code automation Design system data Design t…" at bounding box center [756, 400] width 1512 height 800
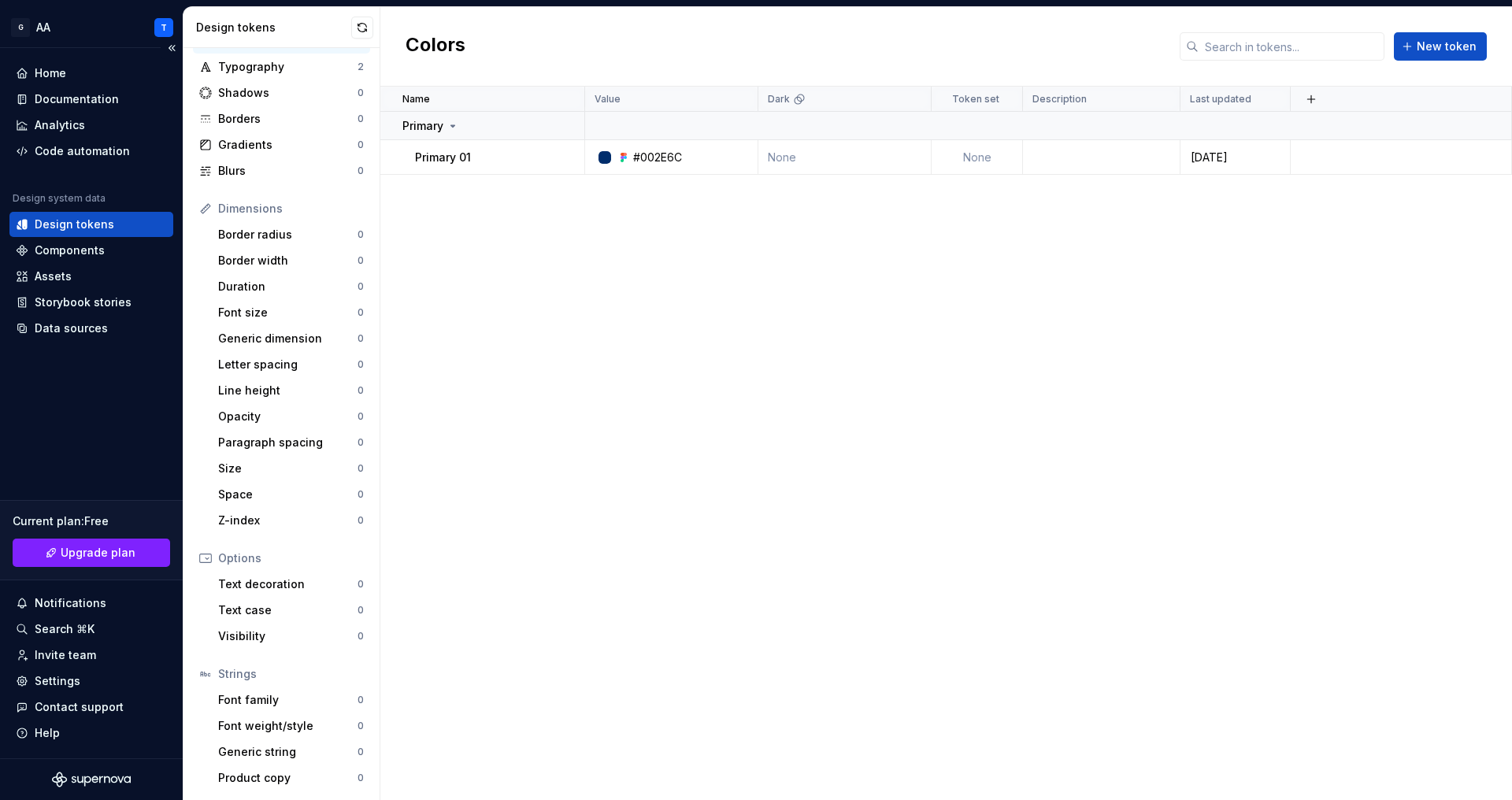
click at [91, 786] on icon "Supernova Logo" at bounding box center [91, 780] width 79 height 16
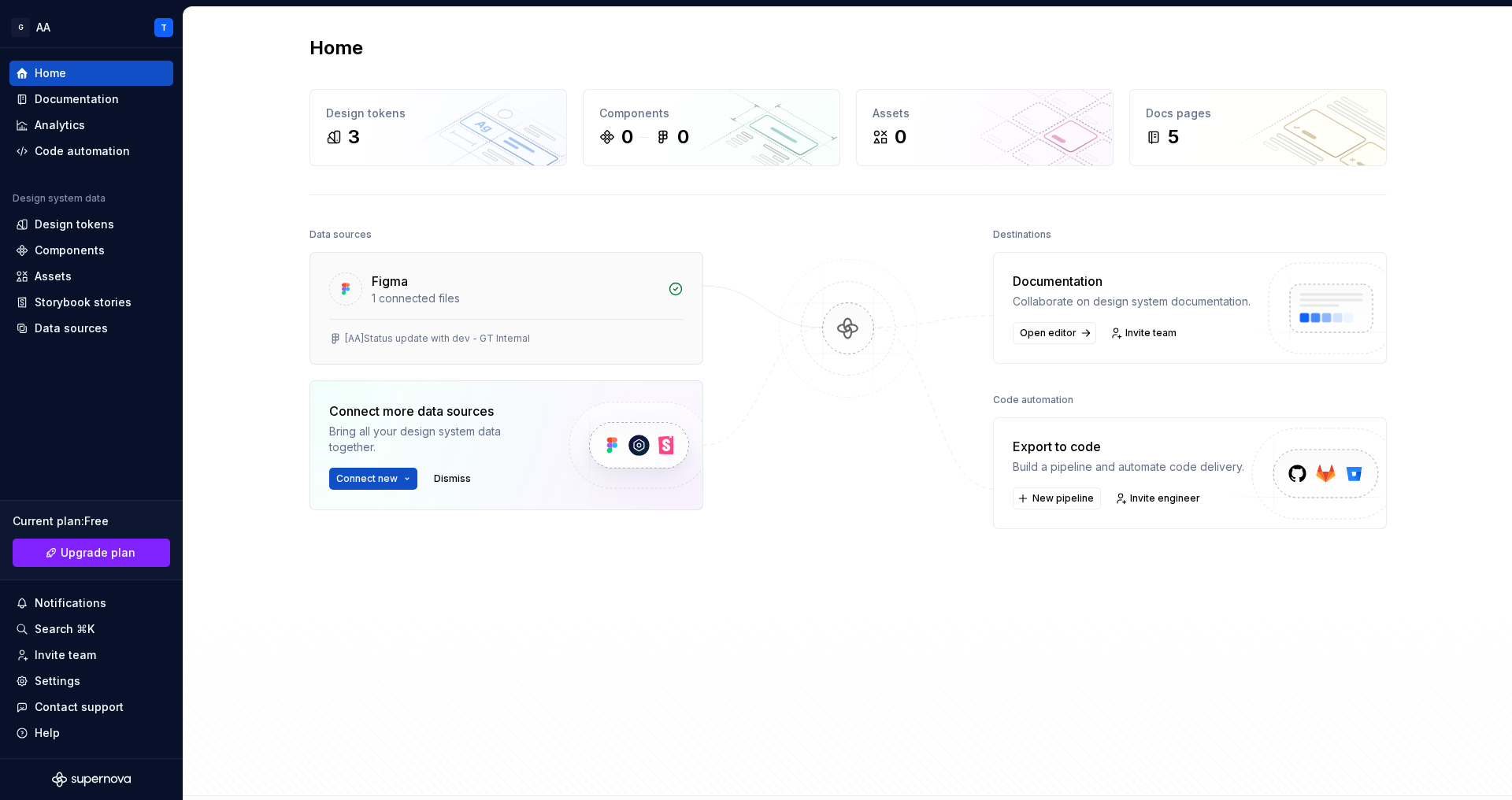
click at [581, 304] on div "1 connected files" at bounding box center [515, 298] width 286 height 16
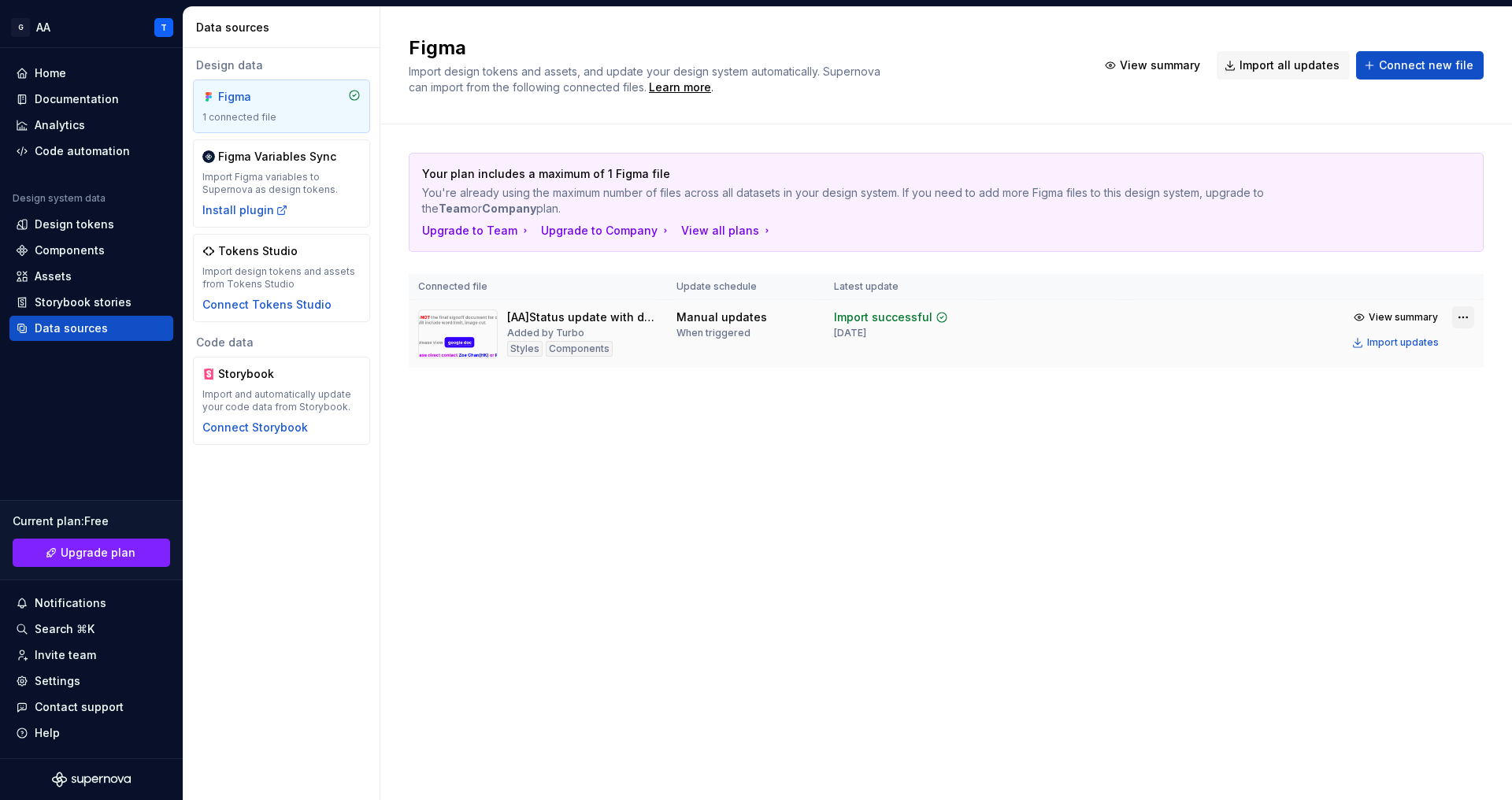
click at [1460, 318] on html "G AA T Home Documentation Analytics Code automation Design system data Design t…" at bounding box center [756, 400] width 1512 height 800
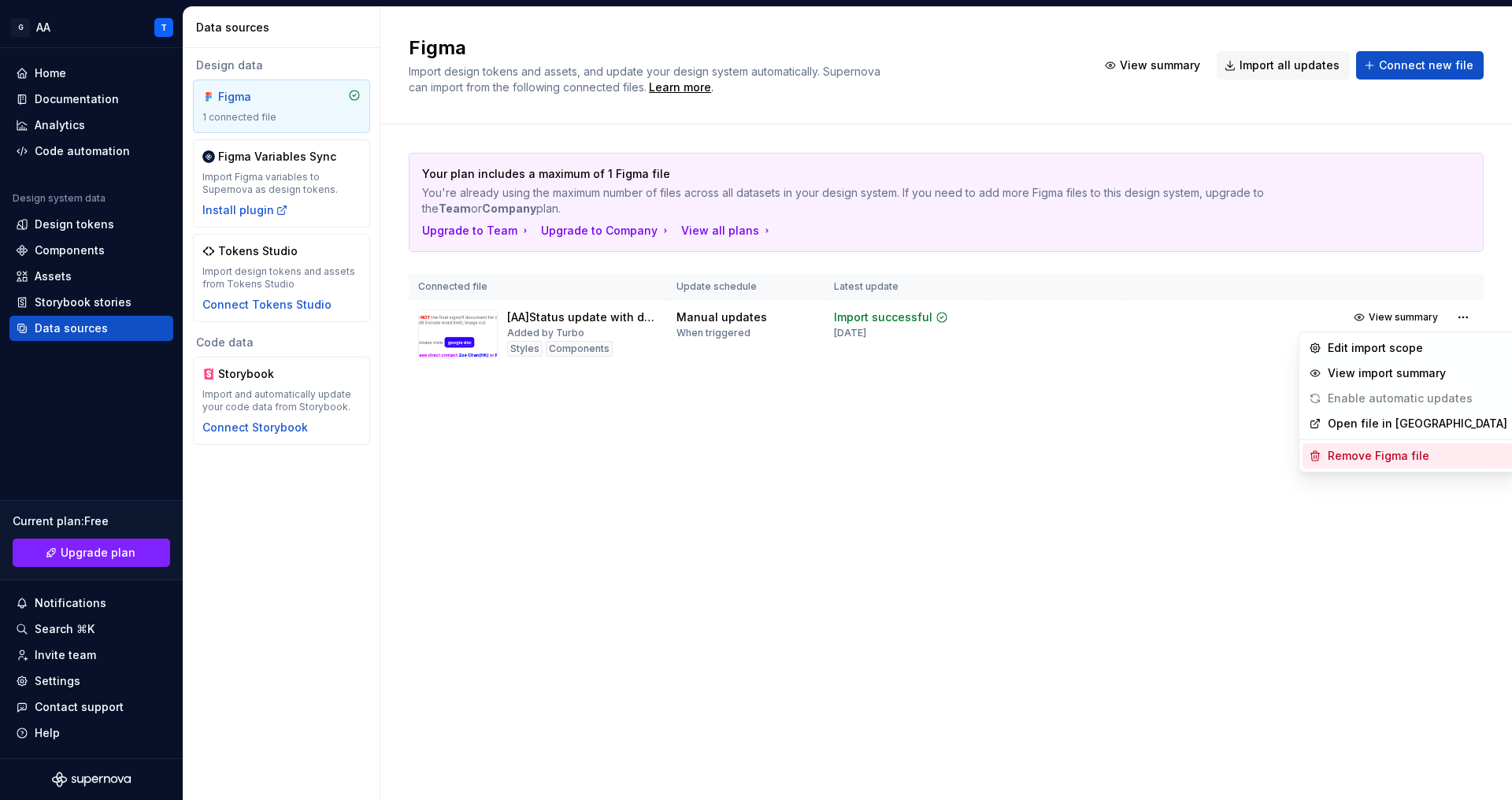
click at [1378, 454] on div "Remove Figma file" at bounding box center [1418, 456] width 180 height 16
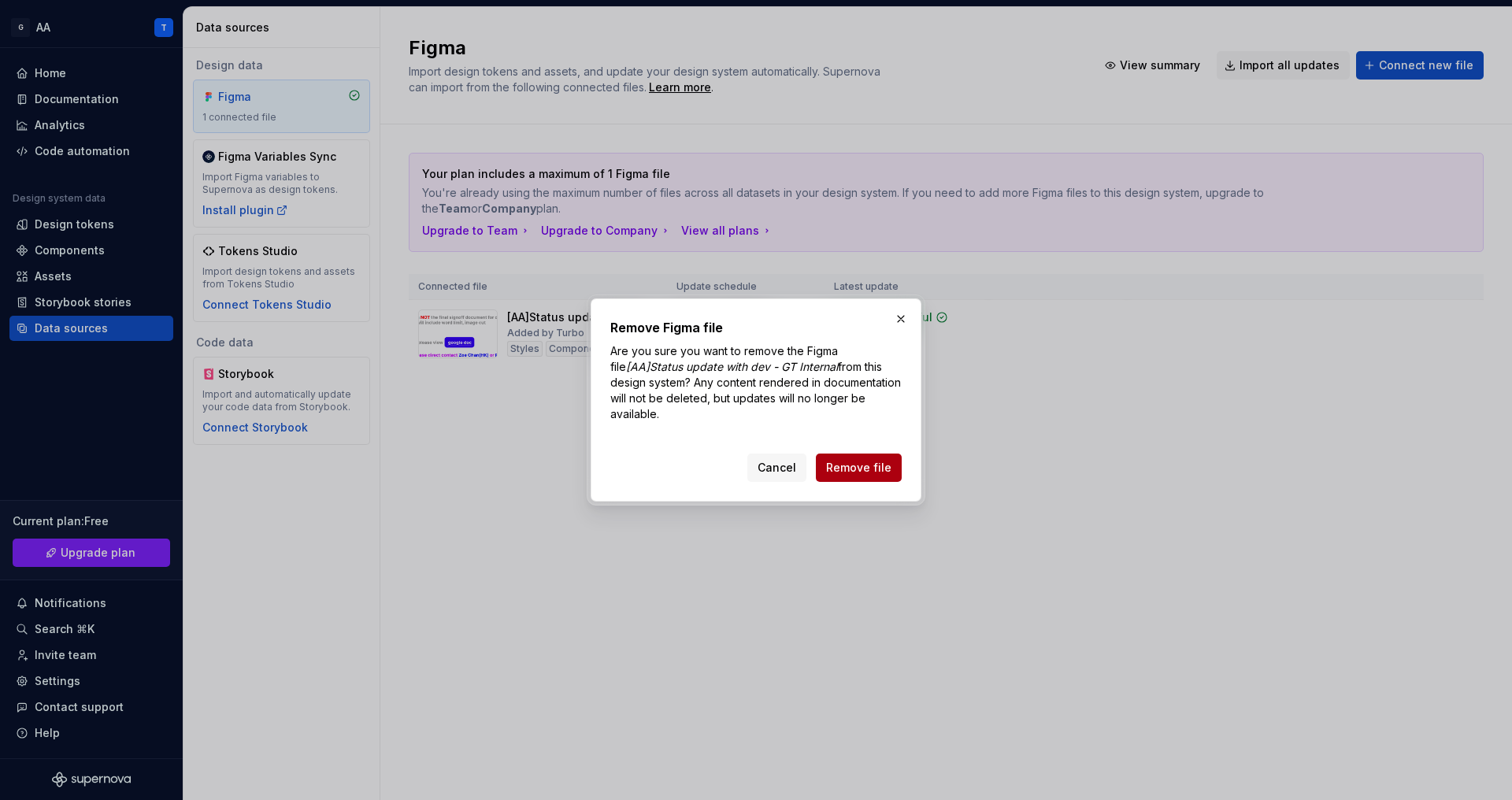
click at [877, 469] on span "Remove file" at bounding box center [859, 468] width 65 height 16
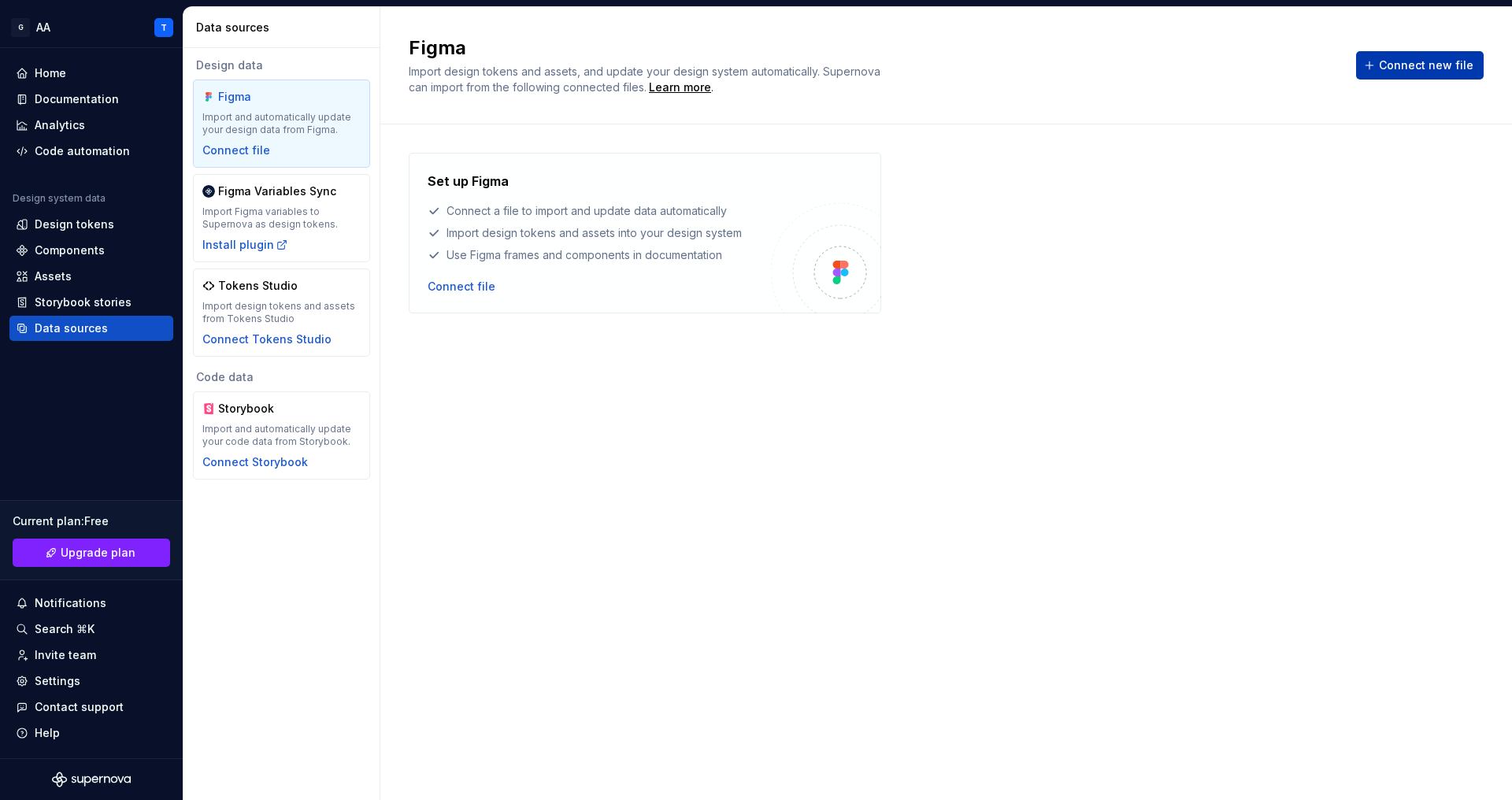
click at [1432, 73] on button "Connect new file" at bounding box center [1420, 64] width 128 height 28
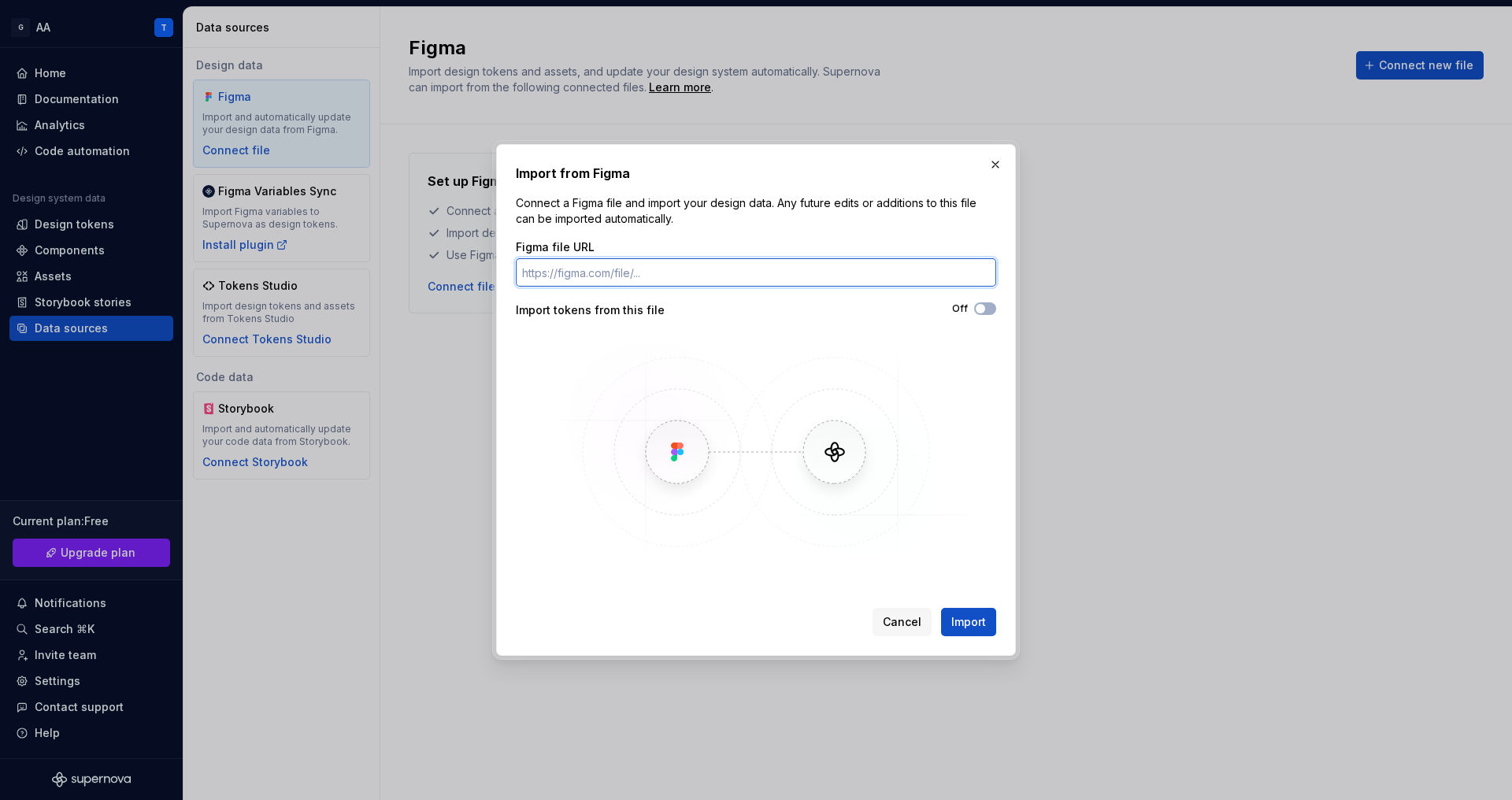
click at [826, 269] on input "Figma file URL" at bounding box center [756, 272] width 481 height 28
paste input "[URL][DOMAIN_NAME]"
type input "[URL][DOMAIN_NAME]"
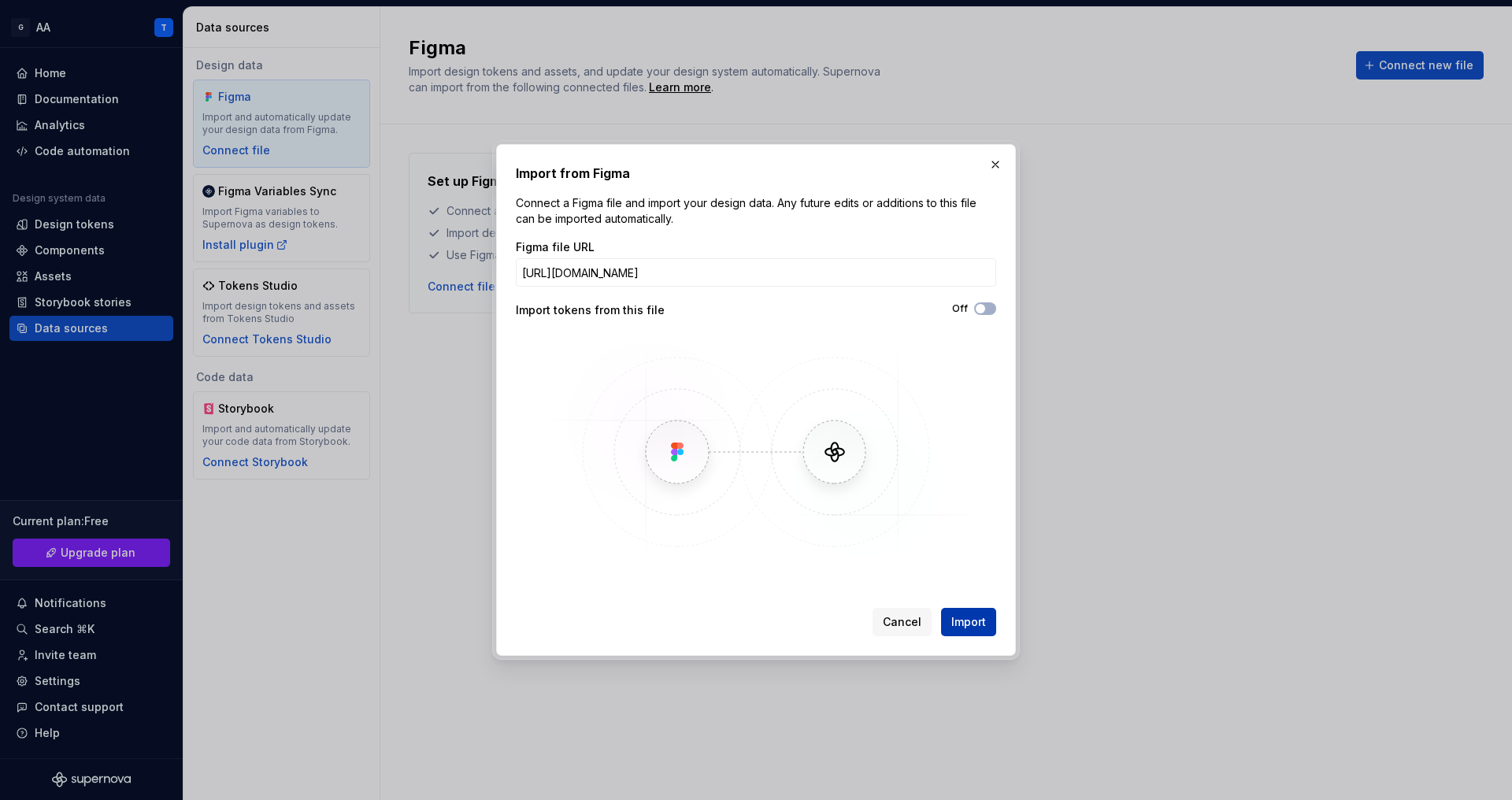
click at [971, 614] on span "Import" at bounding box center [969, 622] width 35 height 16
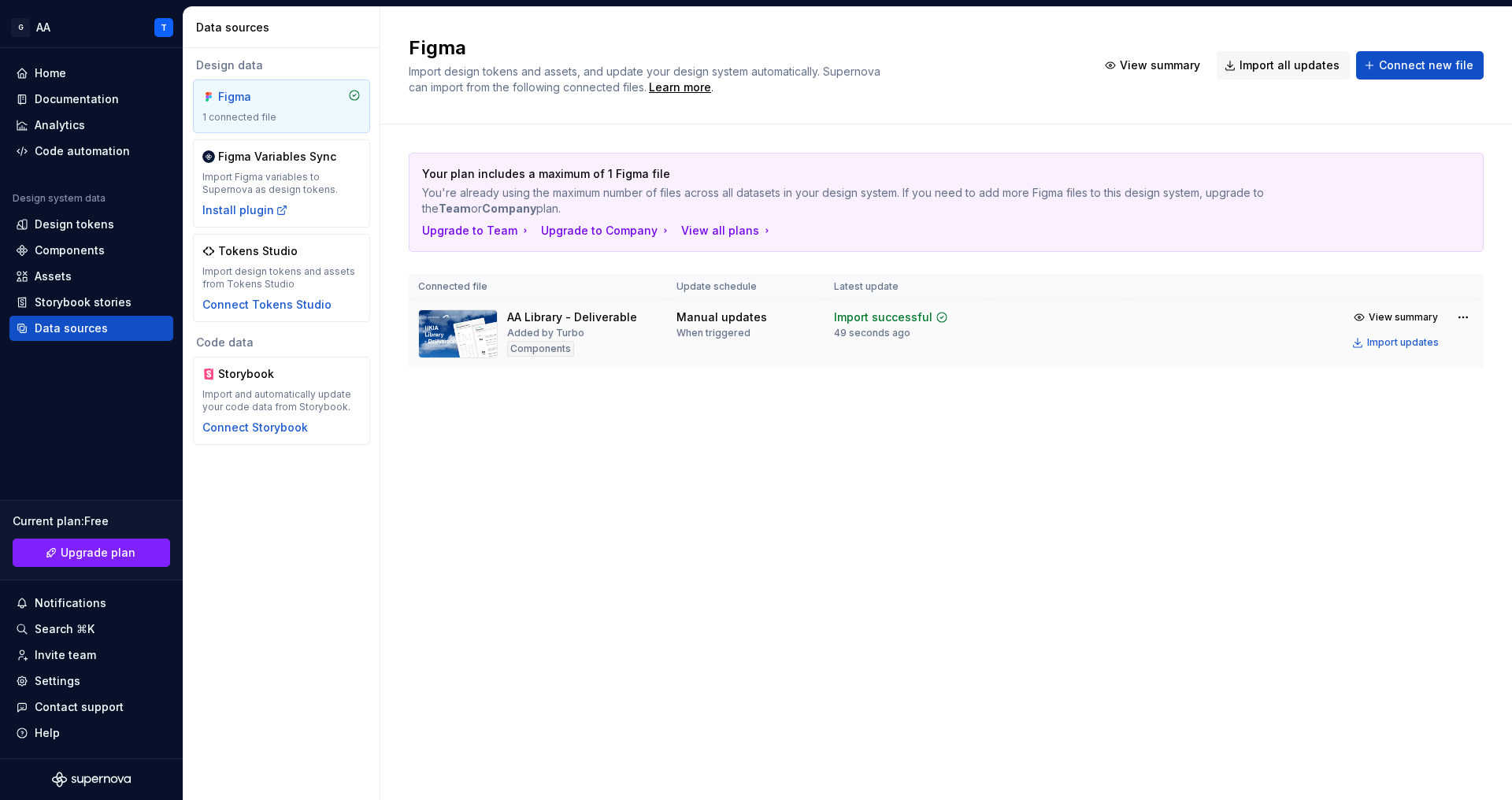
click at [455, 317] on img at bounding box center [459, 334] width 80 height 49
click at [556, 318] on div "AA Library - Deliverable" at bounding box center [572, 317] width 130 height 16
click at [281, 104] on div "Figma" at bounding box center [255, 97] width 75 height 16
click at [106, 223] on div "Design tokens" at bounding box center [75, 225] width 80 height 16
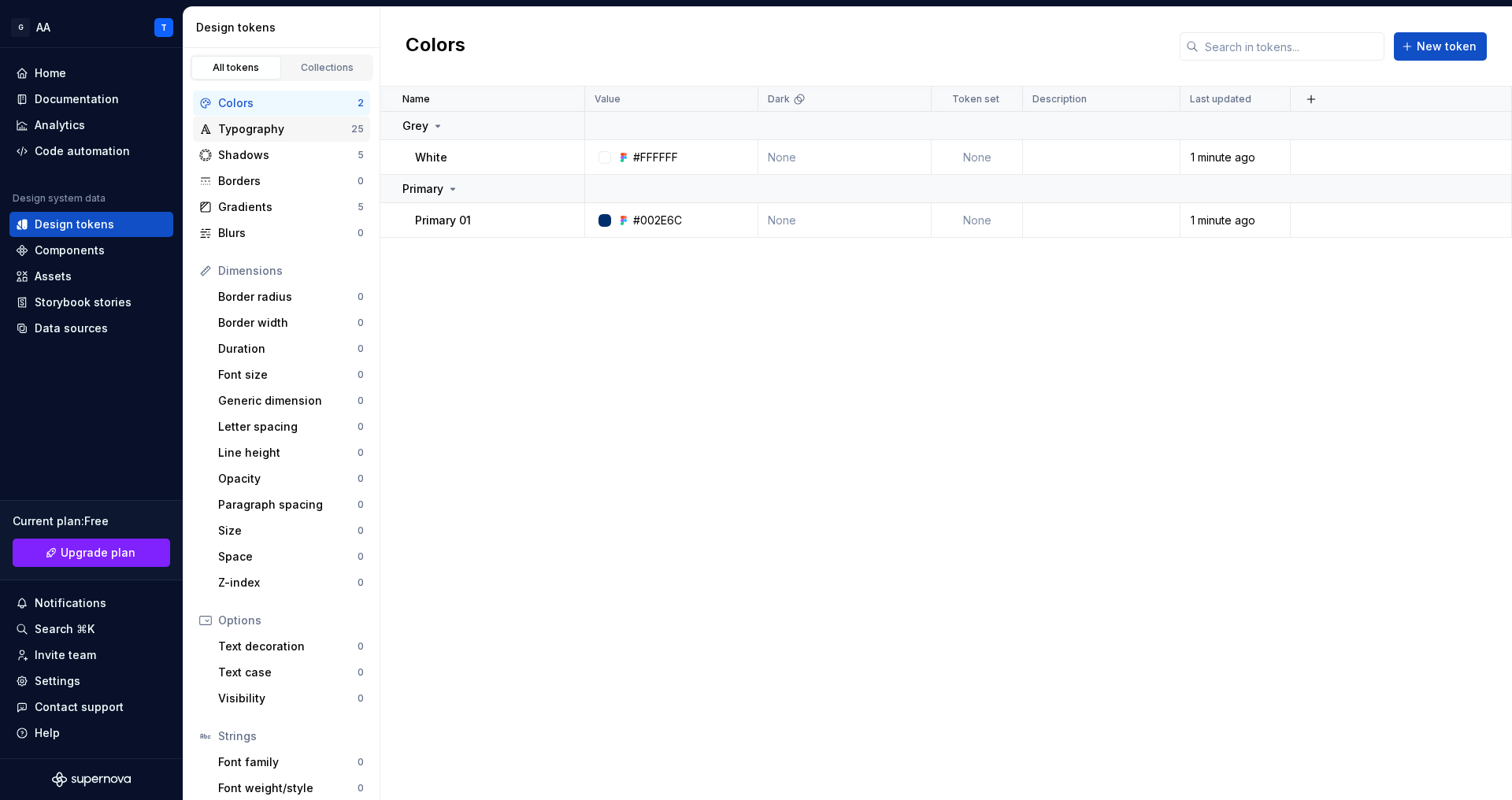
click at [340, 124] on div "Typography" at bounding box center [284, 129] width 133 height 16
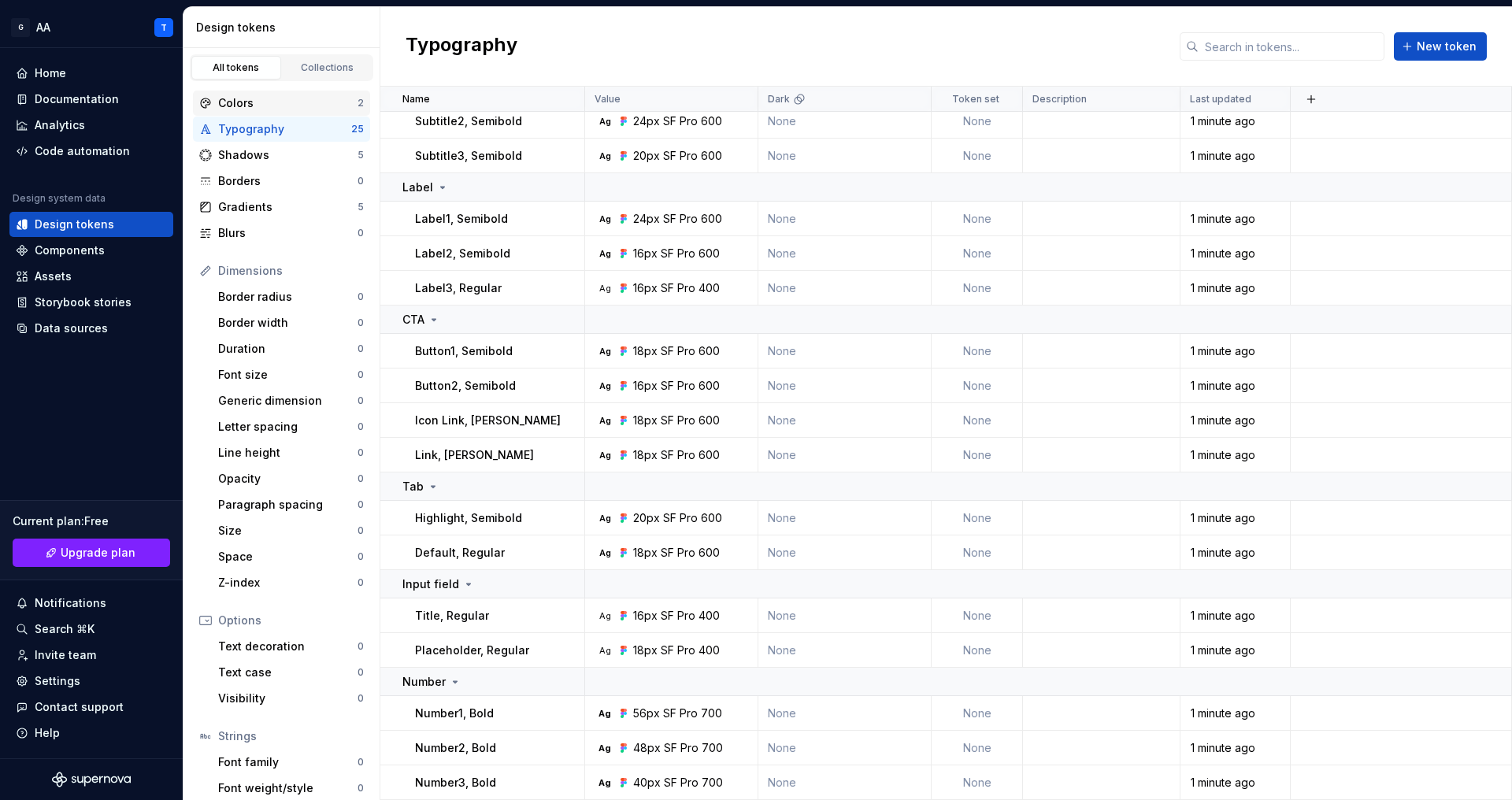
click at [305, 105] on div "Colors" at bounding box center [287, 103] width 140 height 16
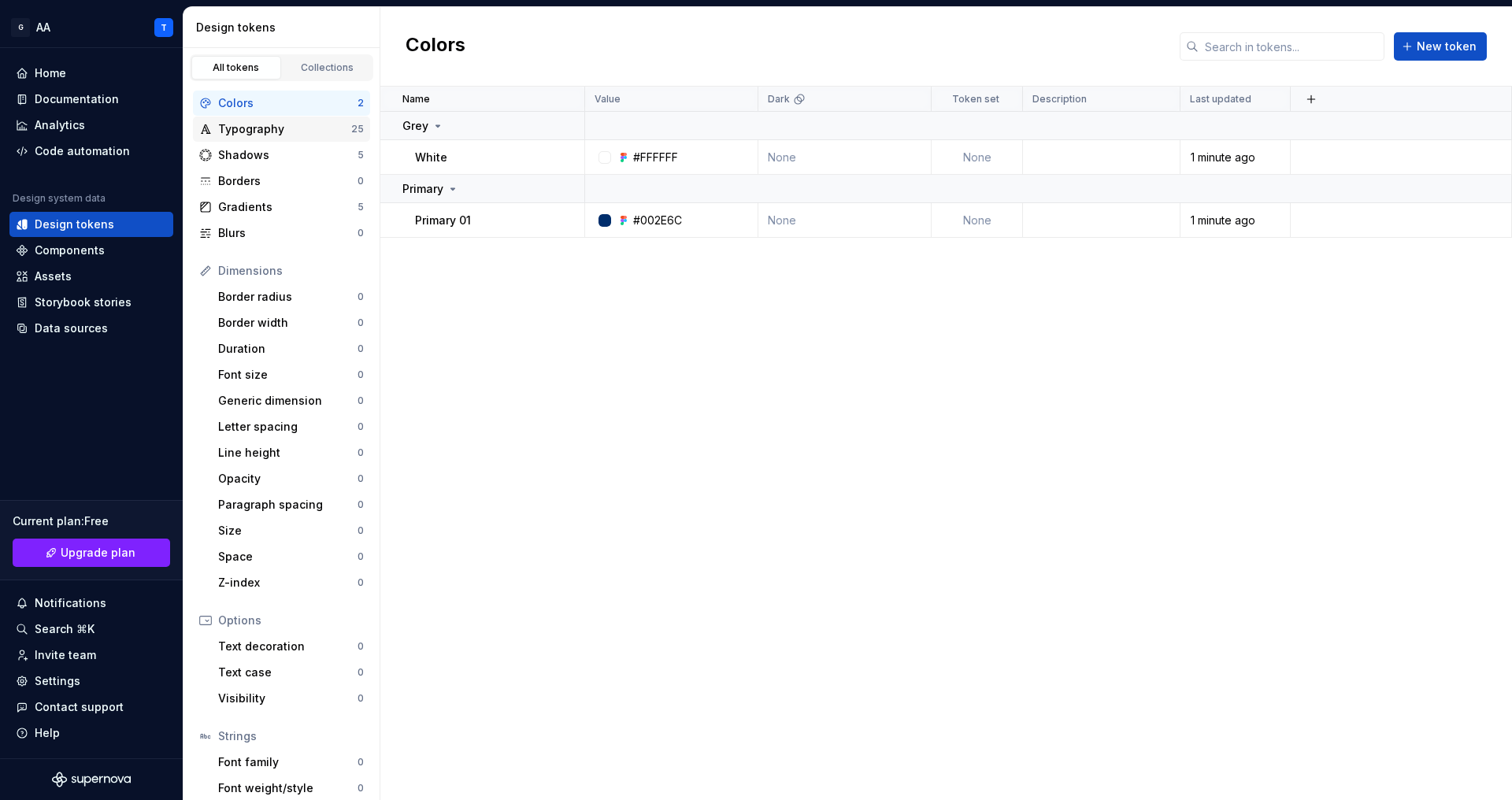
click at [309, 131] on div "Typography" at bounding box center [284, 129] width 133 height 16
click at [322, 168] on div "Colors 2 Typography 25 Shadows 5 Borders 0 Gradients 5 Blurs 0" at bounding box center [281, 168] width 177 height 155
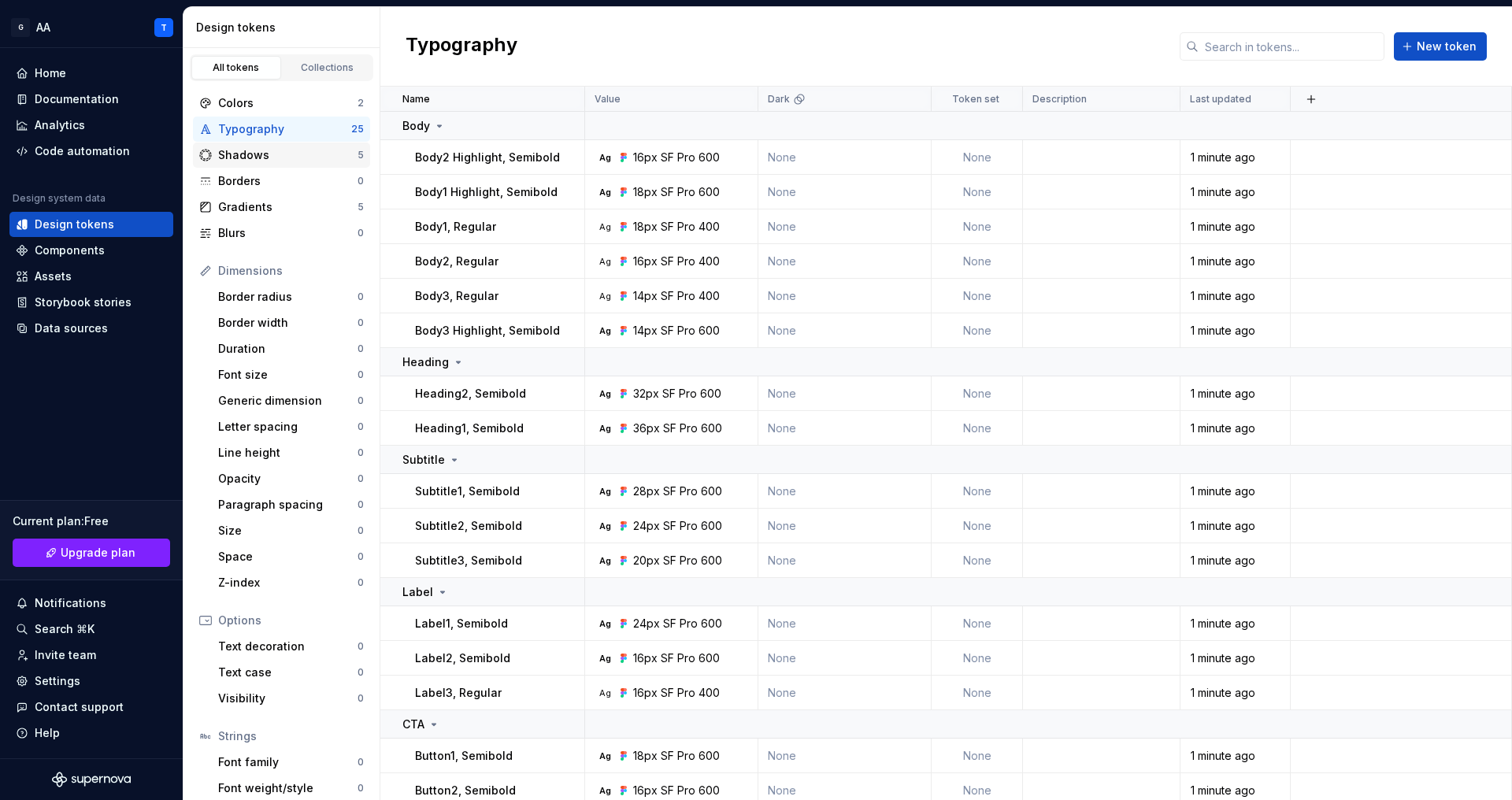
click at [312, 158] on div "Shadows" at bounding box center [287, 155] width 140 height 16
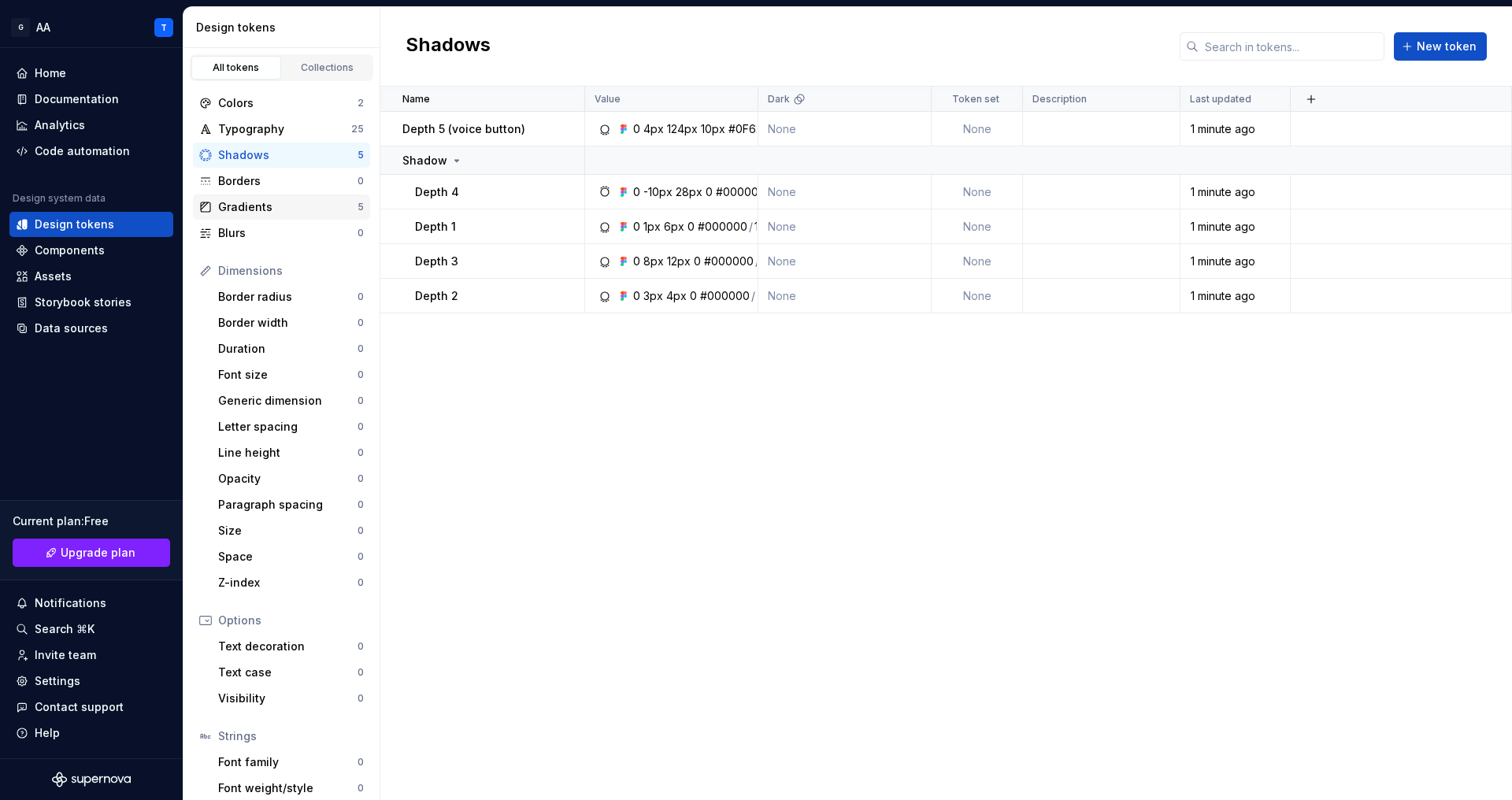
click at [302, 208] on div "Gradients" at bounding box center [287, 207] width 140 height 16
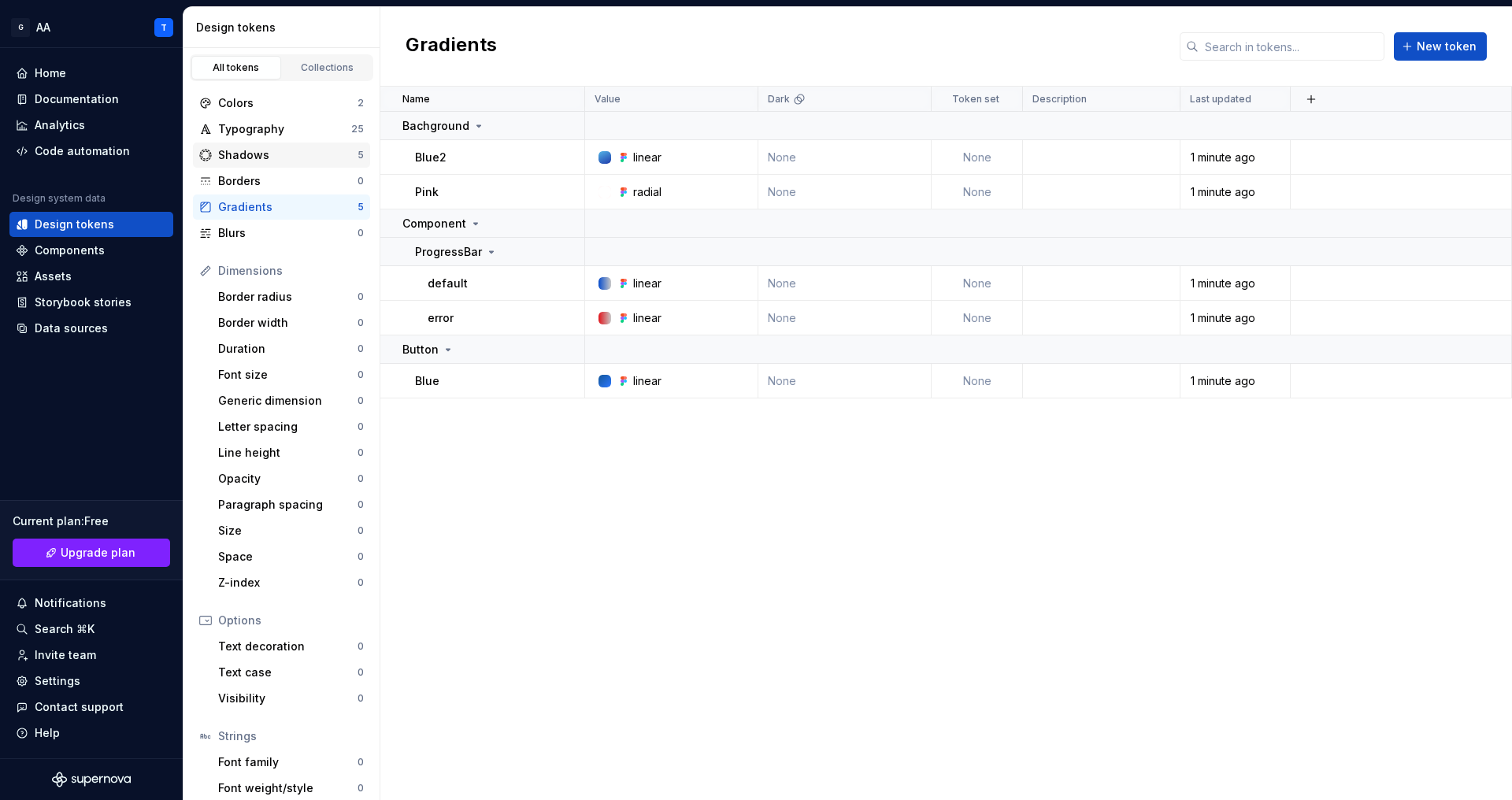
click at [331, 160] on div "Shadows" at bounding box center [287, 155] width 140 height 16
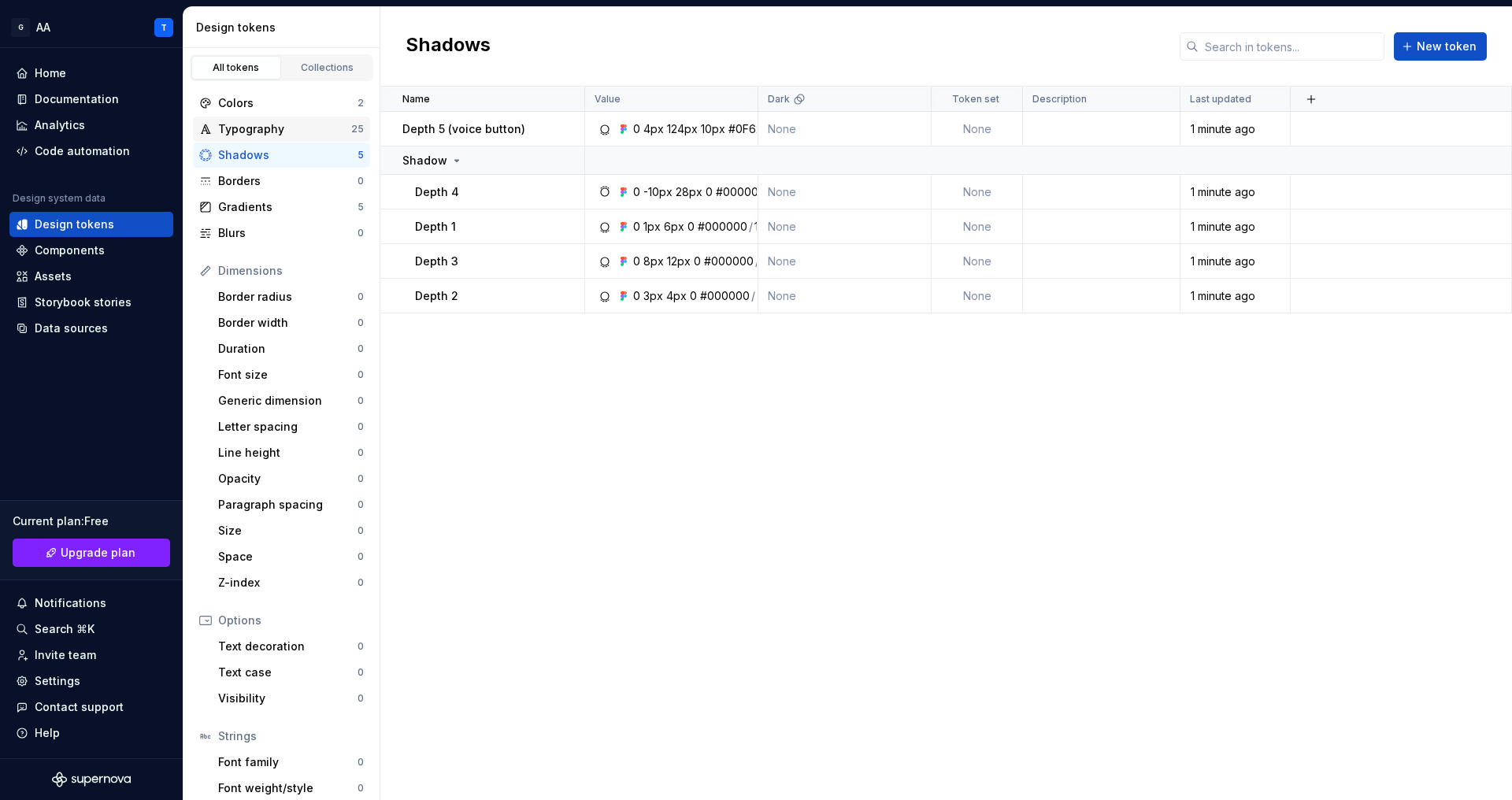
click at [299, 128] on div "Typography" at bounding box center [284, 129] width 133 height 16
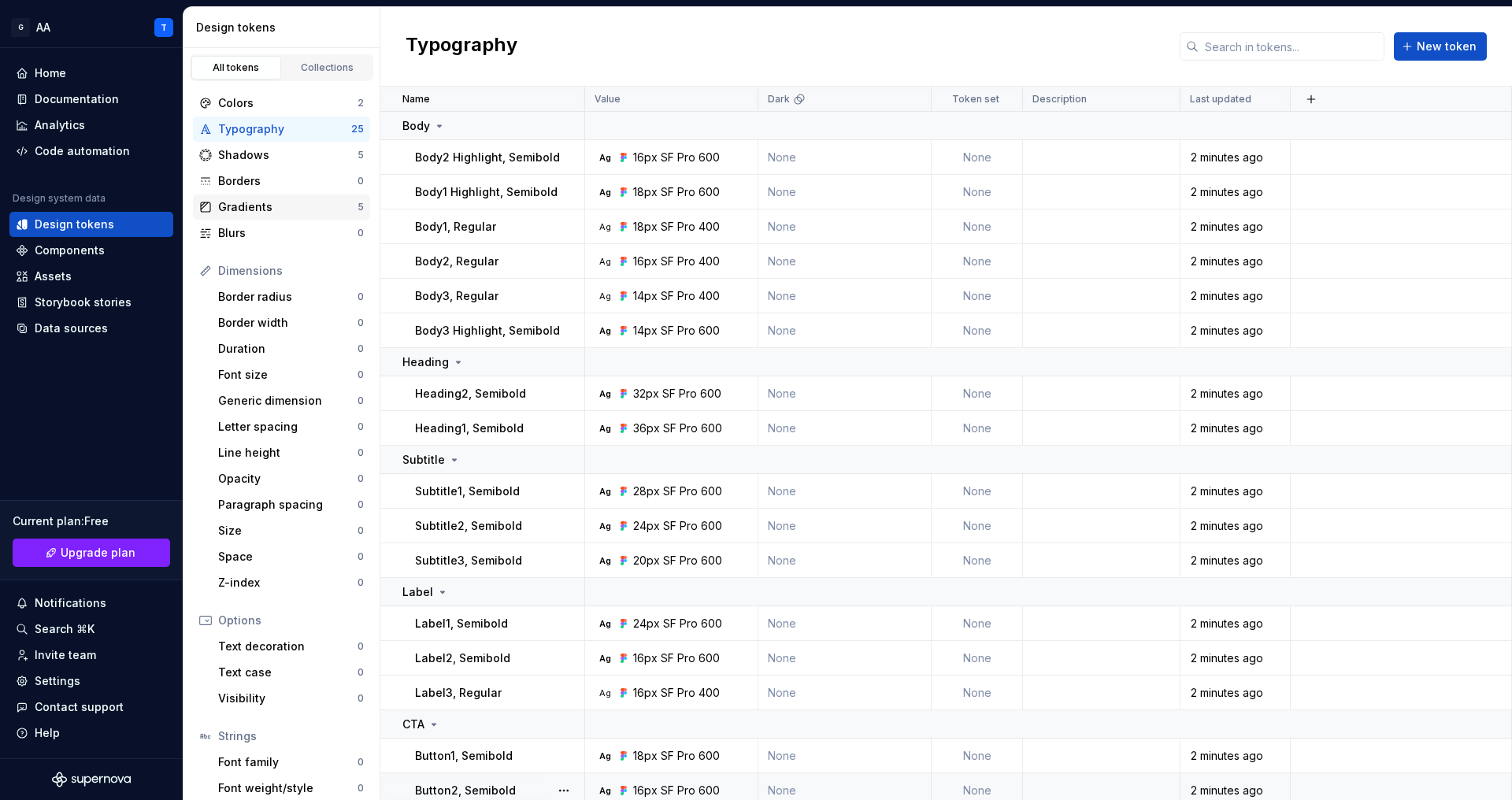
click at [296, 206] on div "Gradients" at bounding box center [287, 207] width 140 height 16
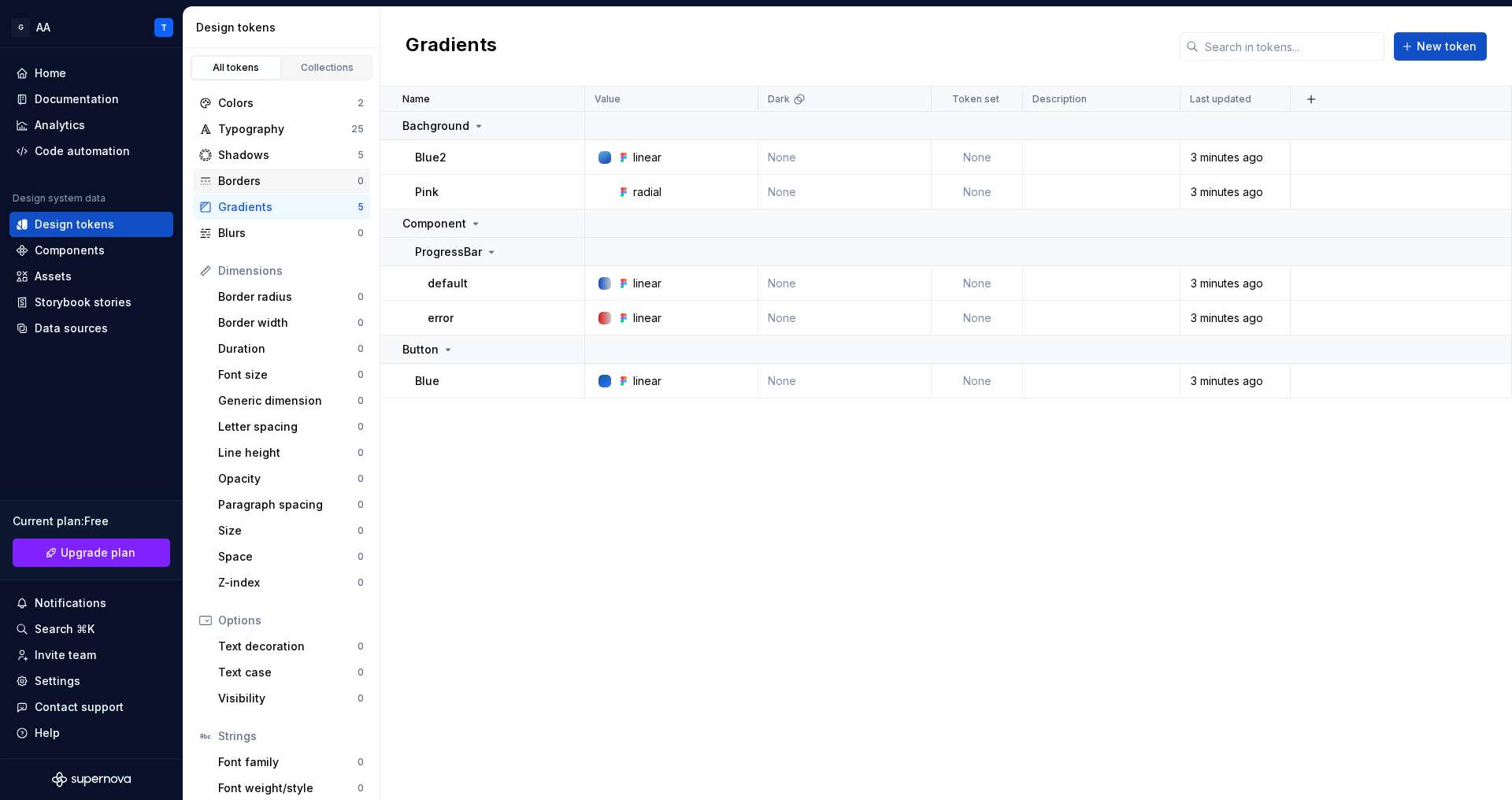
click at [296, 175] on div "Borders" at bounding box center [287, 181] width 140 height 16
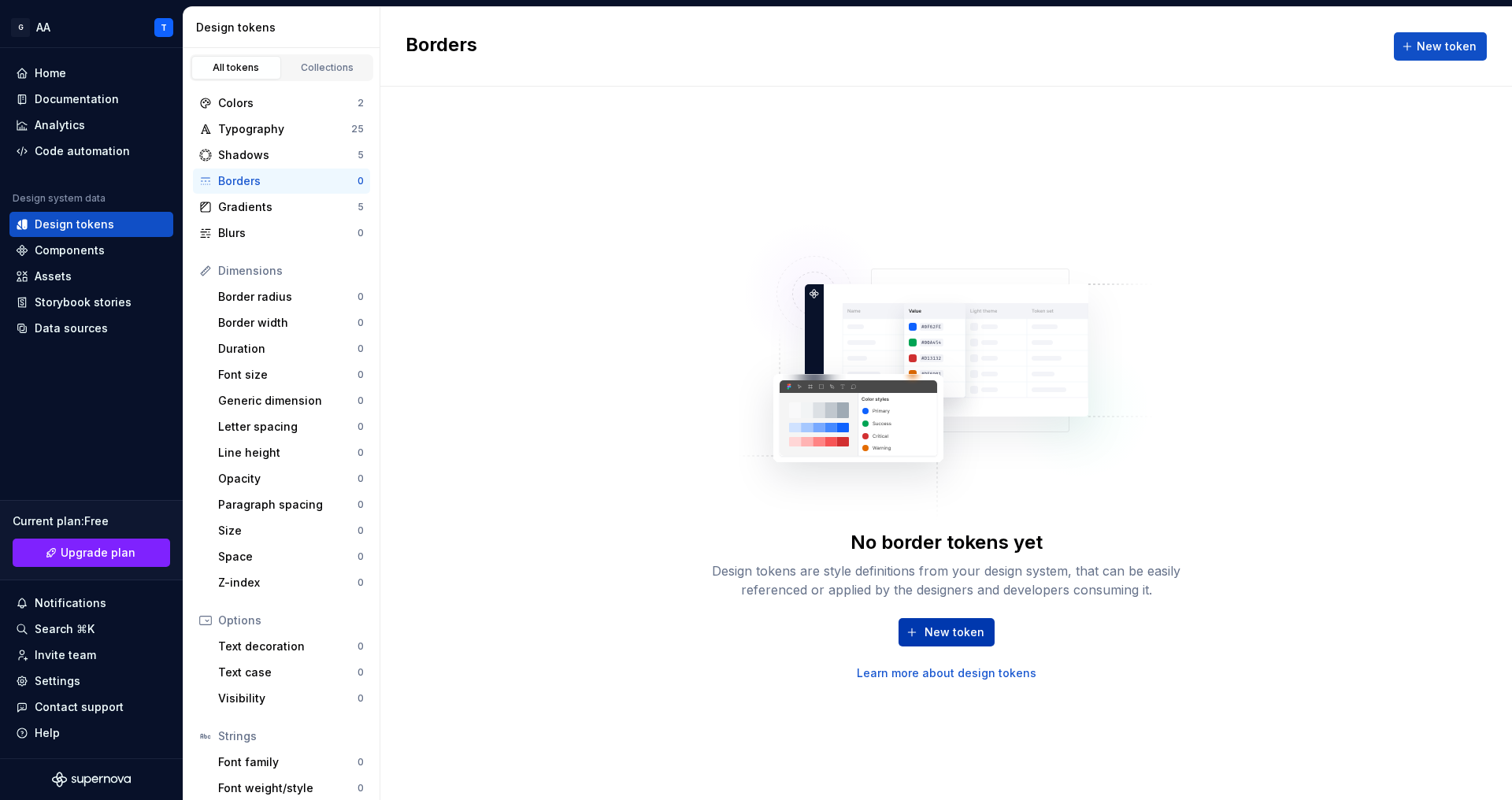
click at [944, 619] on button "New token" at bounding box center [946, 632] width 96 height 28
type textarea "*"
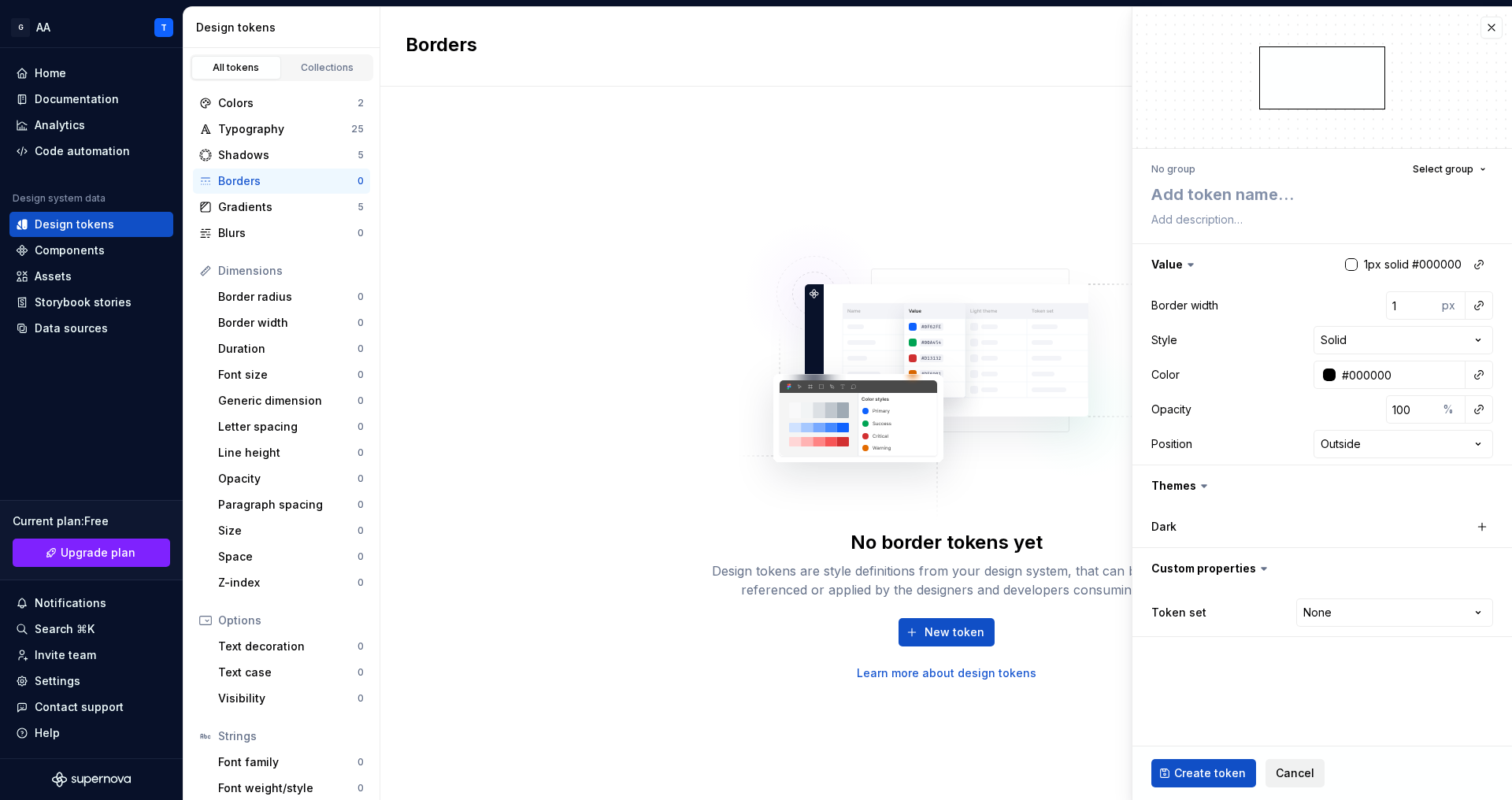
click at [1299, 773] on span "Cancel" at bounding box center [1296, 773] width 39 height 16
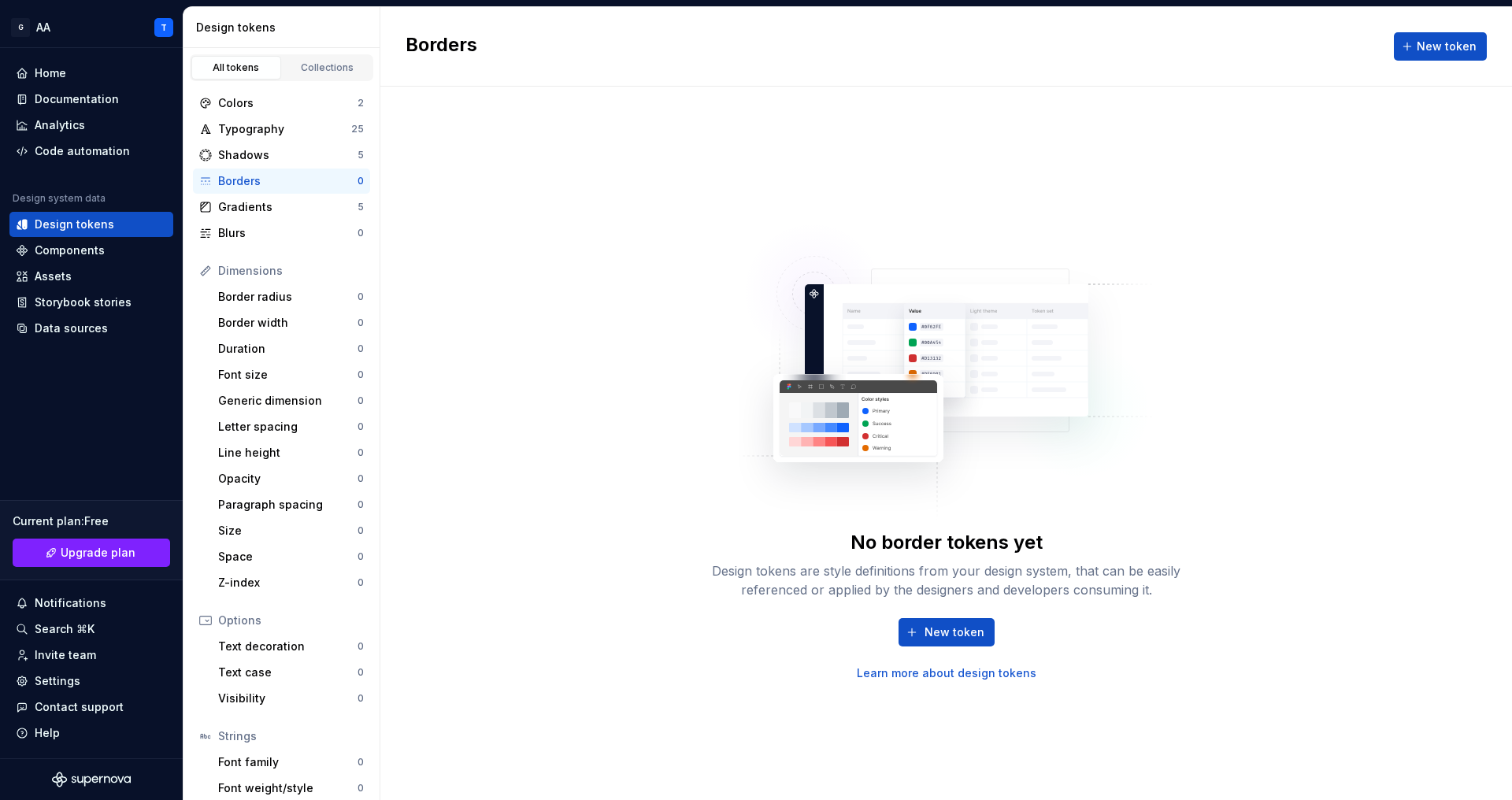
click at [967, 173] on div "No border tokens yet Design tokens are style definitions from your design syste…" at bounding box center [947, 443] width 1132 height 714
click at [64, 331] on div "Data sources" at bounding box center [71, 328] width 73 height 16
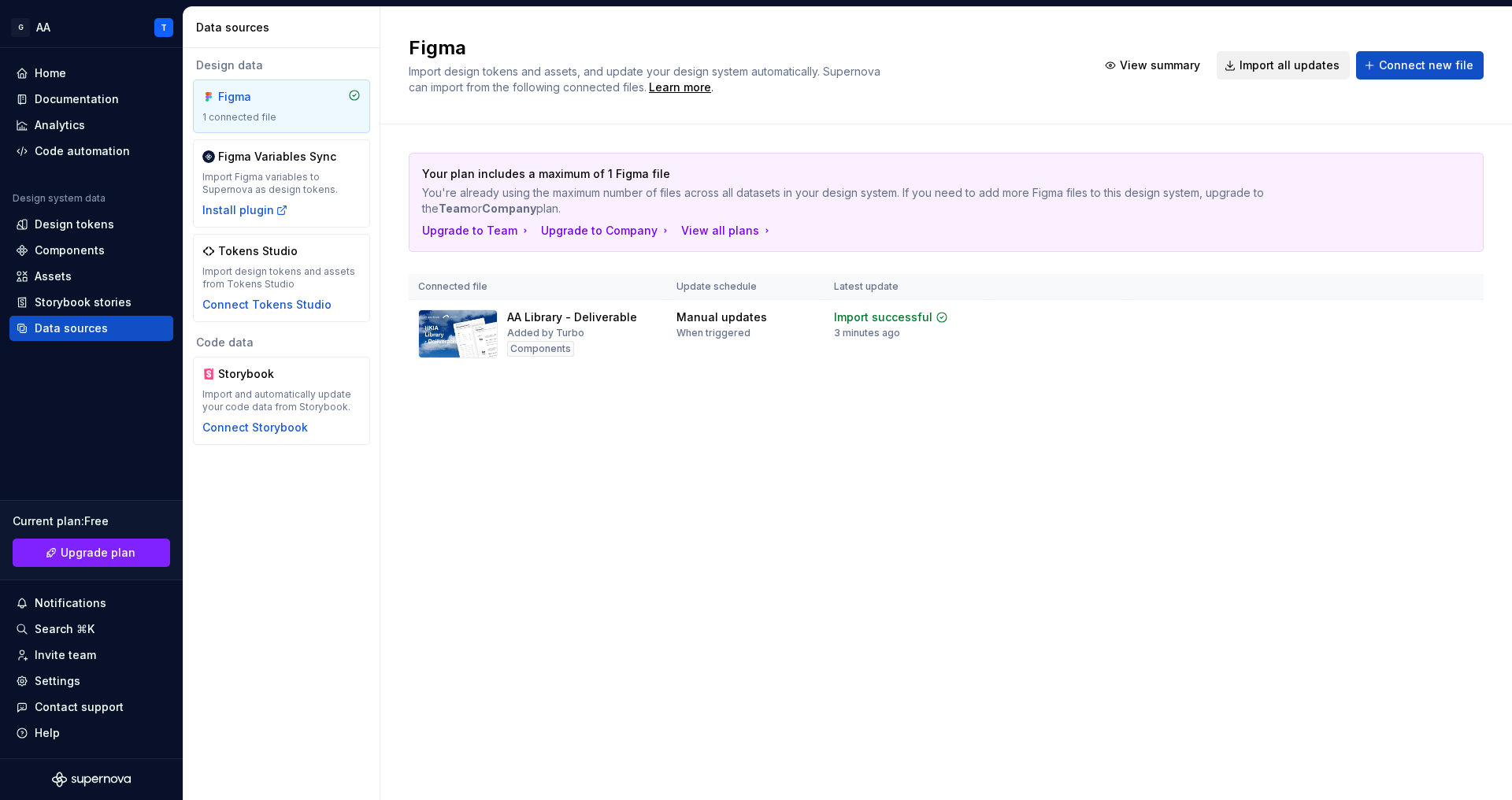
click at [1274, 73] on button "Import all updates" at bounding box center [1283, 64] width 133 height 28
click at [1287, 61] on span "Import all updates" at bounding box center [1290, 65] width 100 height 16
click at [1092, 103] on div "Figma Import design tokens and assets, and update your design system automatica…" at bounding box center [947, 65] width 1132 height 117
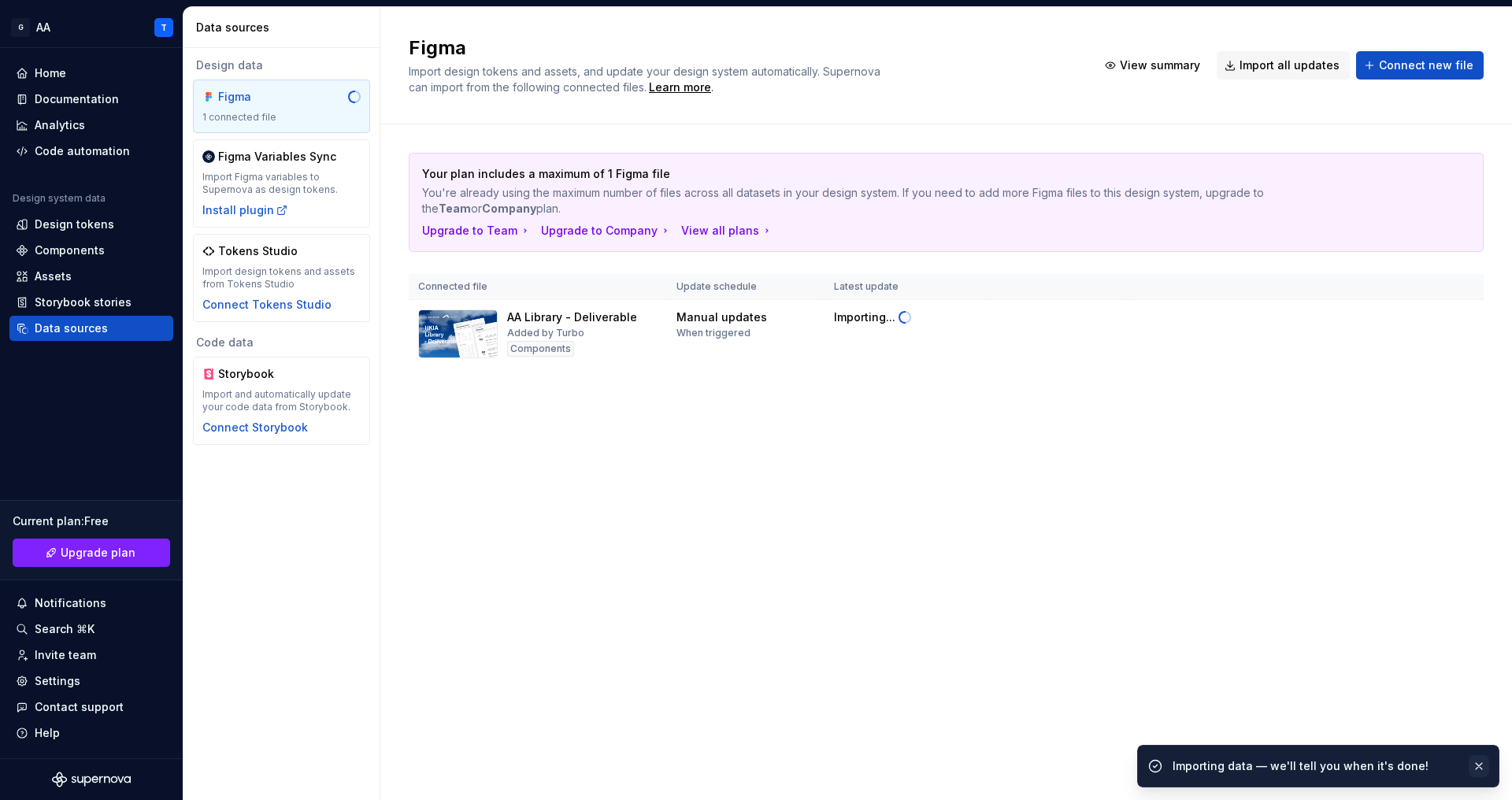
click at [1478, 766] on button "button" at bounding box center [1479, 766] width 20 height 22
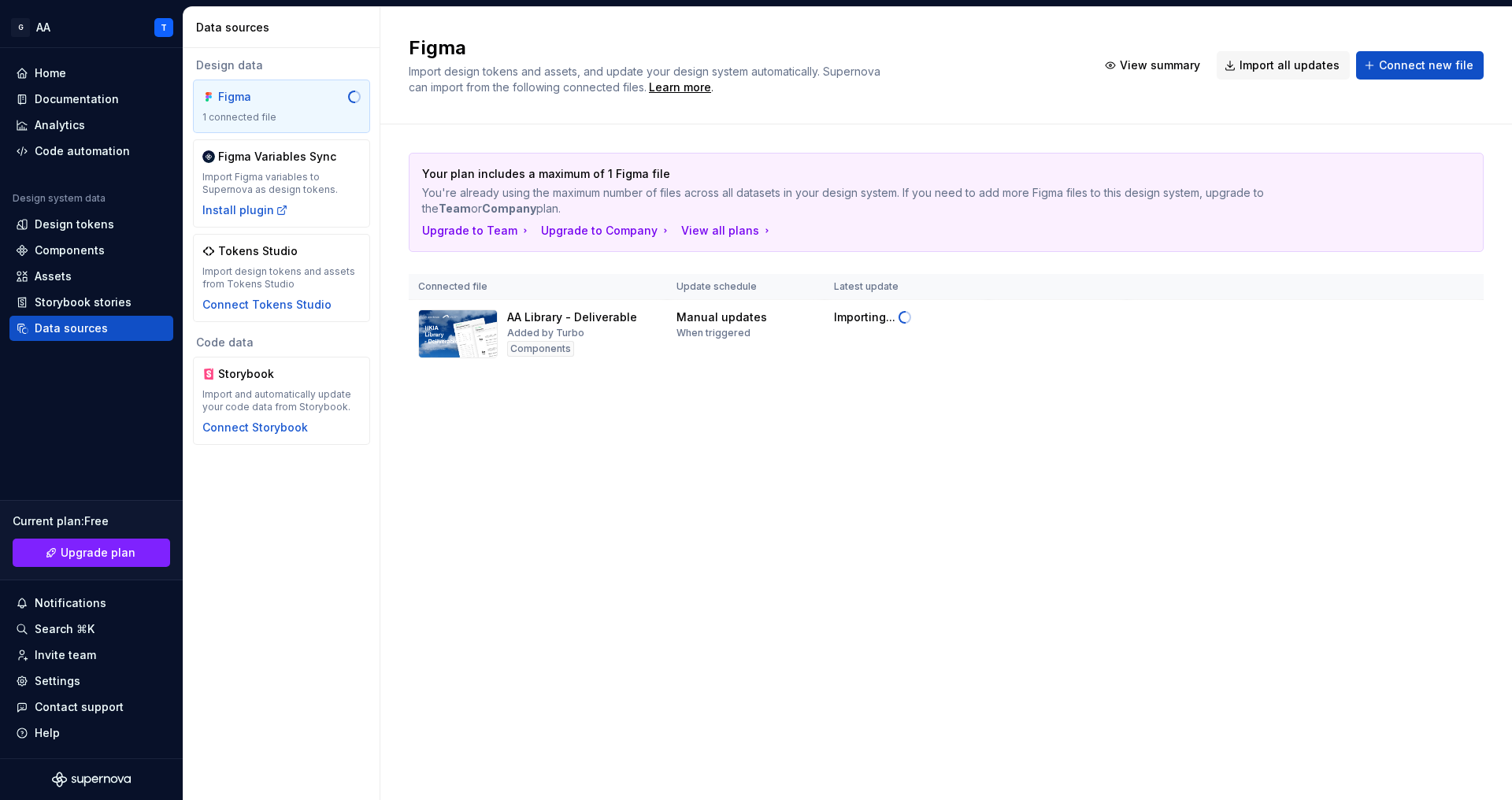
click at [1026, 389] on div "Your plan includes a maximum of 1 Figma file You're already using the maximum n…" at bounding box center [946, 276] width 1076 height 303
click at [1410, 69] on span "Connect new file" at bounding box center [1426, 65] width 95 height 16
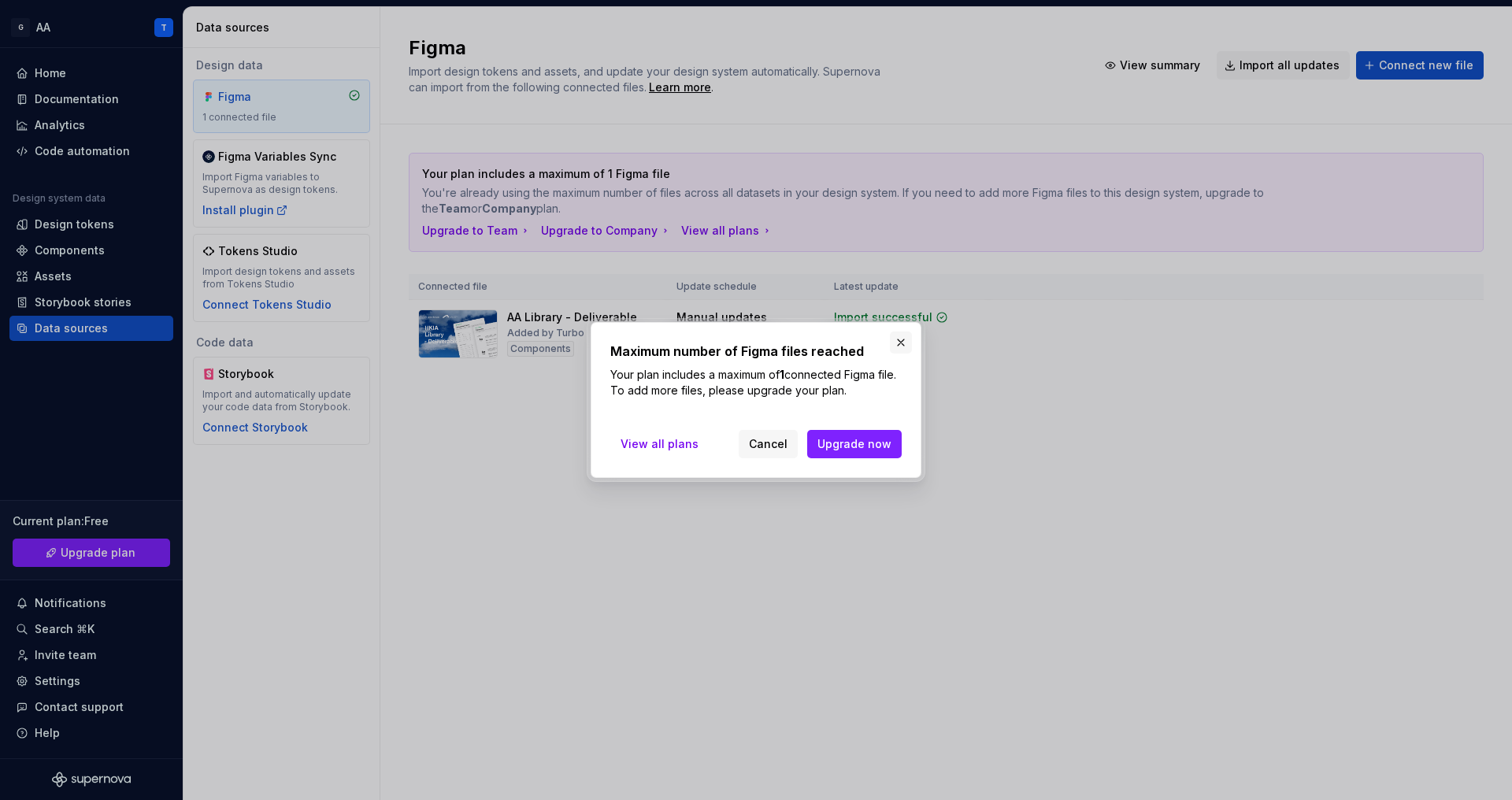
click at [909, 340] on button "button" at bounding box center [901, 342] width 22 height 22
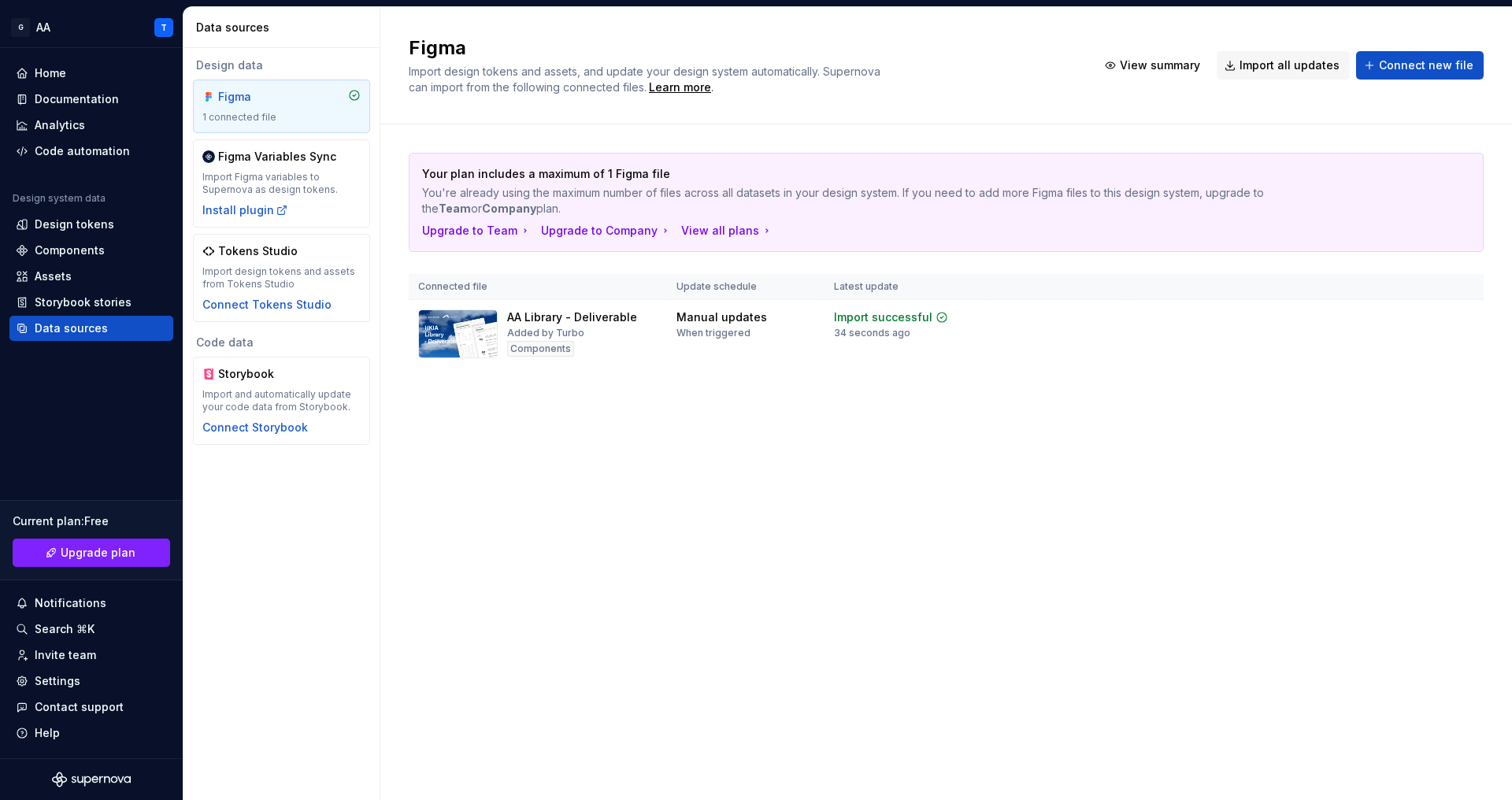
click at [857, 530] on div "Figma Import design tokens and assets, and update your design system automatica…" at bounding box center [947, 403] width 1132 height 793
click at [1171, 66] on span "View summary" at bounding box center [1160, 65] width 81 height 16
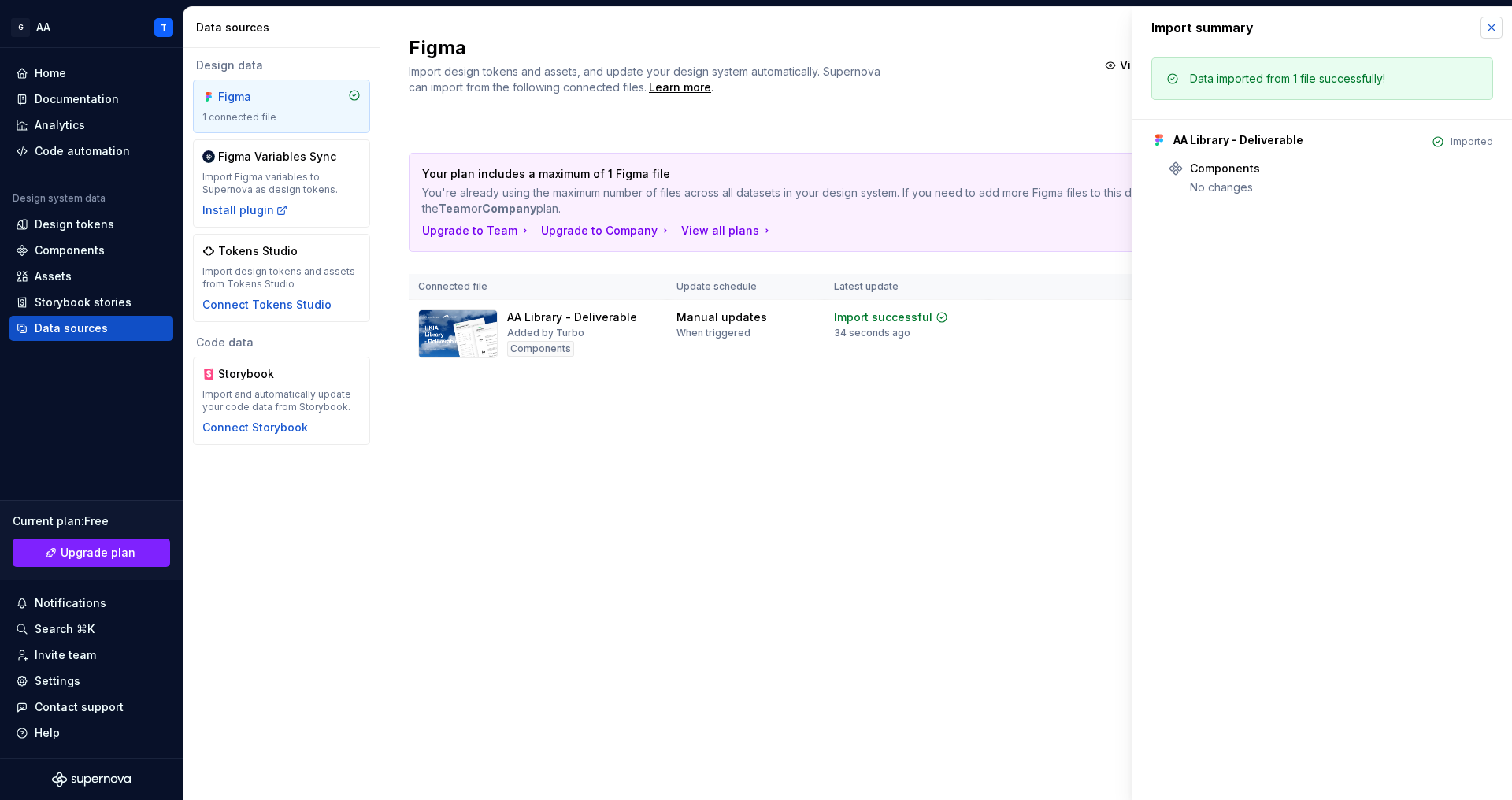
click at [1498, 21] on button "button" at bounding box center [1492, 28] width 22 height 22
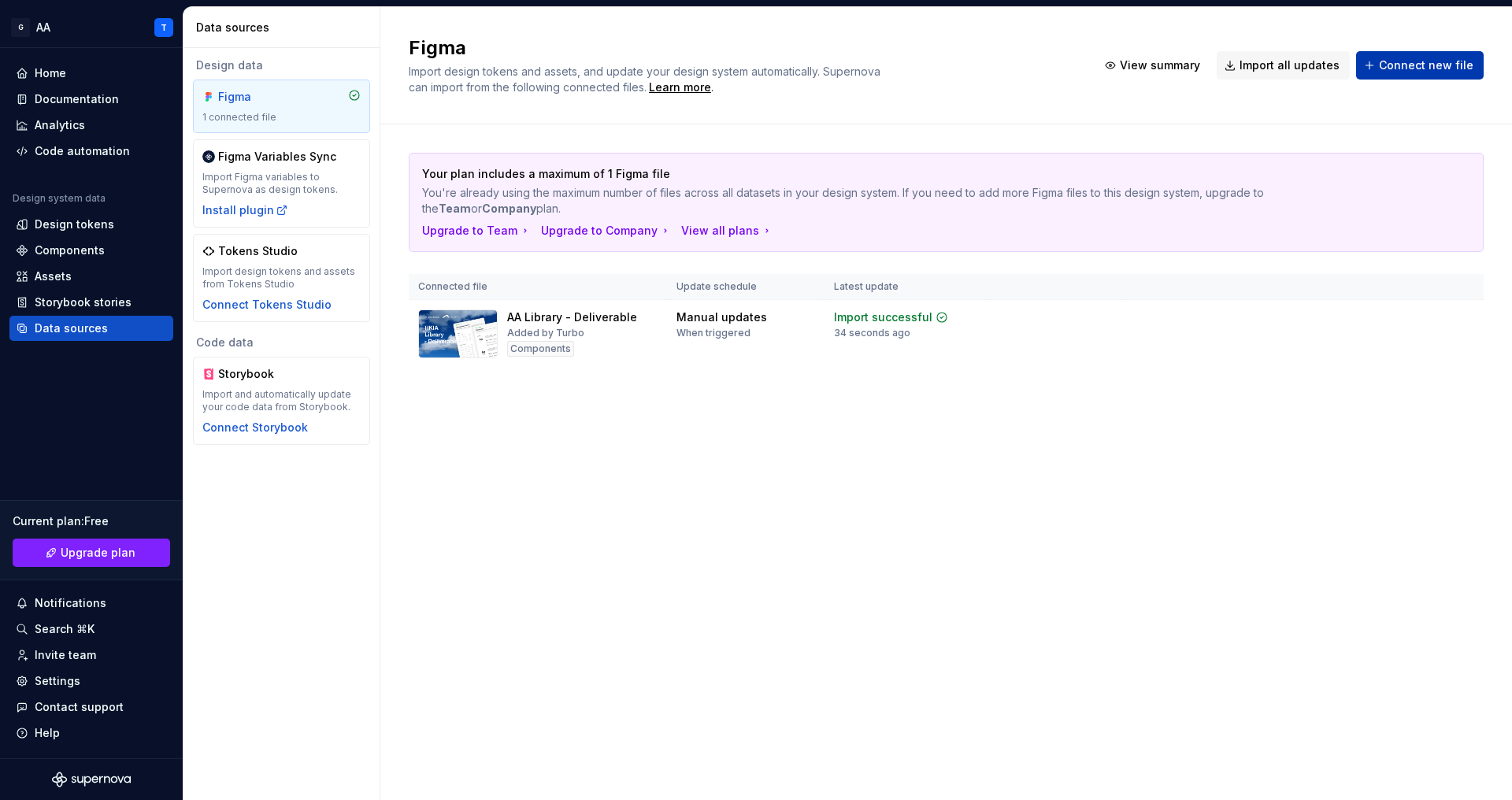
click at [1404, 58] on span "Connect new file" at bounding box center [1426, 65] width 95 height 16
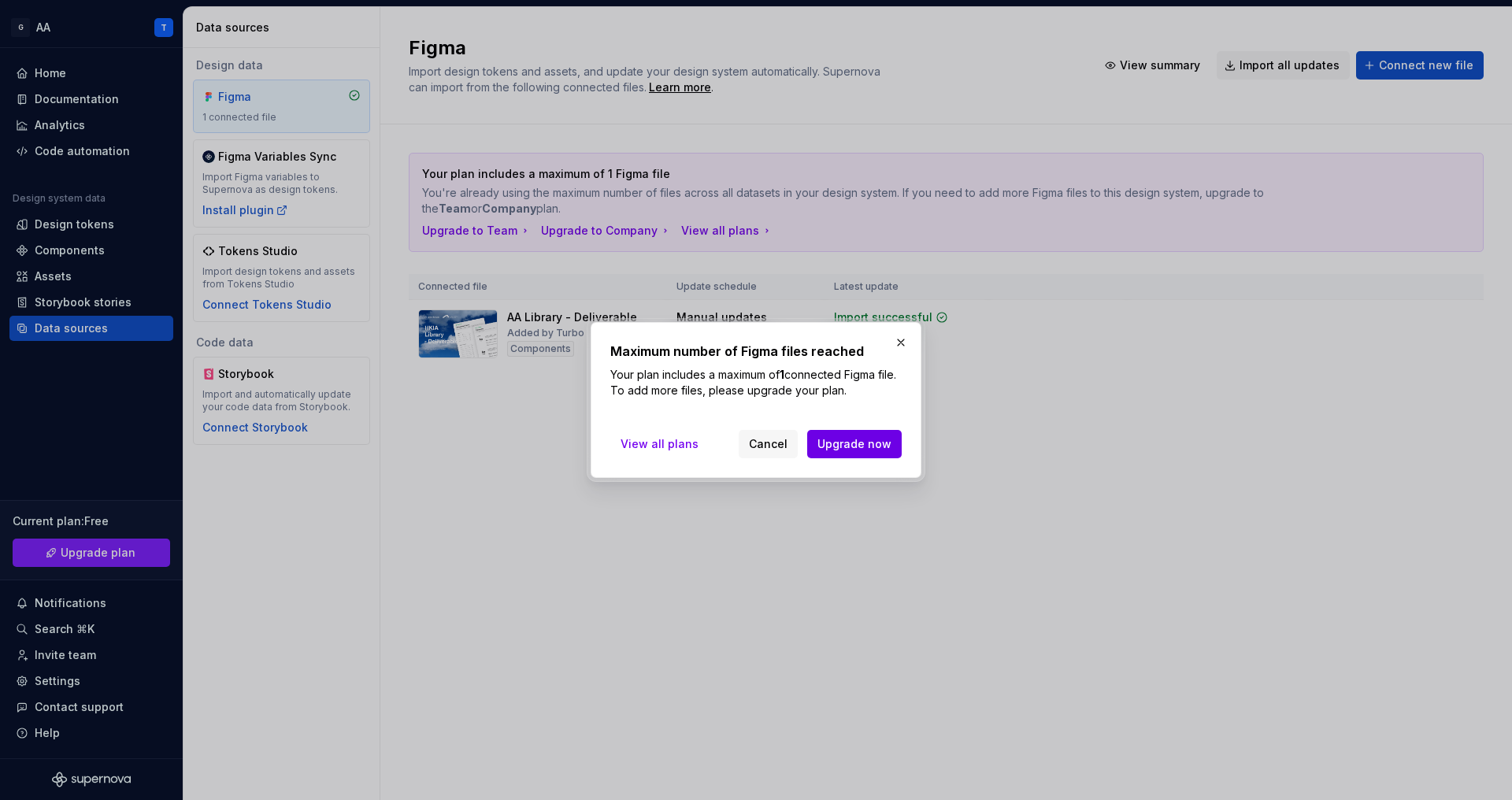
click at [879, 448] on span "Upgrade now" at bounding box center [854, 444] width 74 height 16
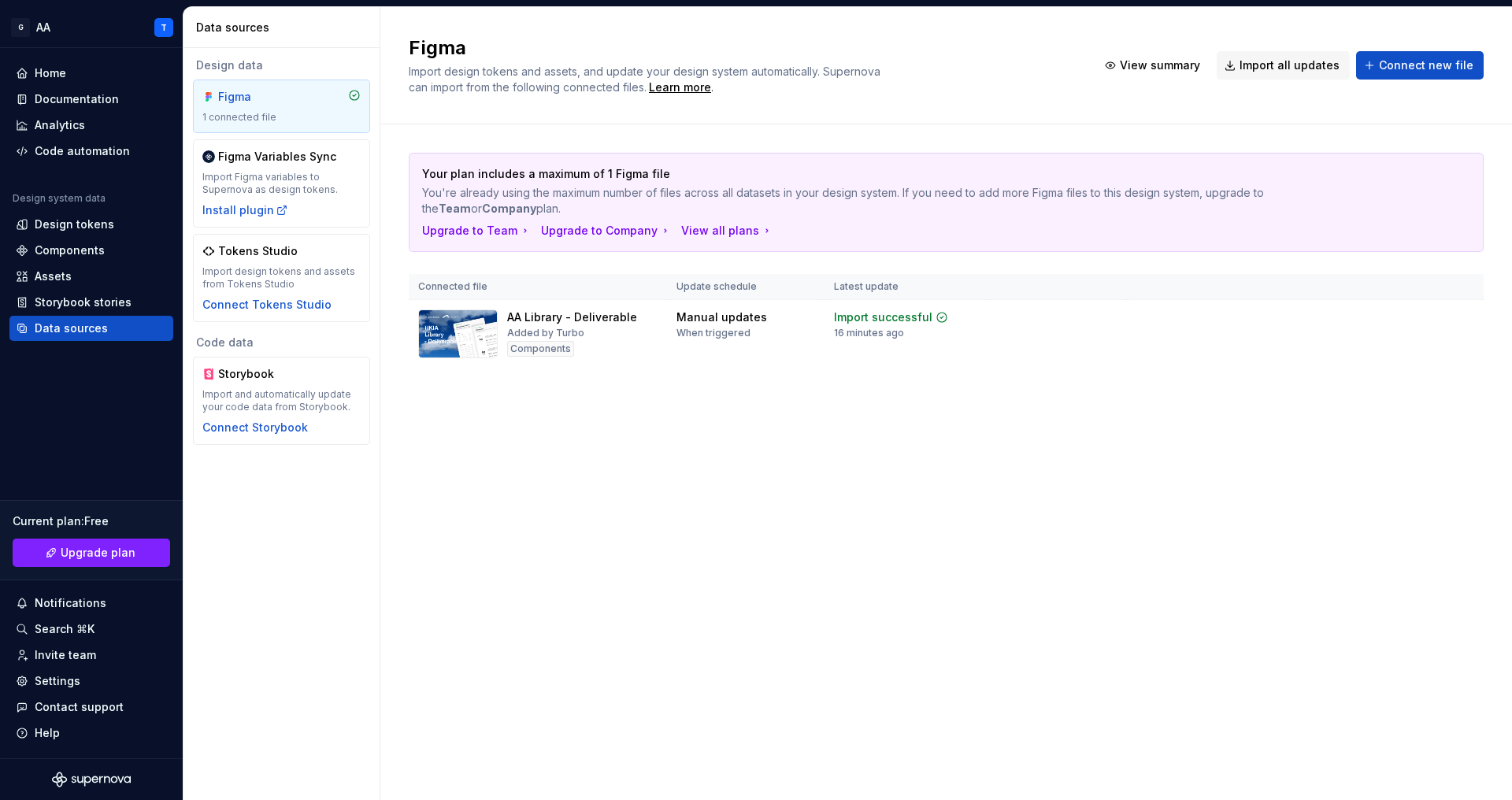
click at [359, 586] on div "Design data Figma 1 connected file Figma Variables Sync Import Figma variables …" at bounding box center [281, 425] width 196 height 753
click at [1020, 560] on div "Figma Import design tokens and assets, and update your design system automatica…" at bounding box center [947, 403] width 1132 height 793
click at [103, 244] on div "Components" at bounding box center [92, 250] width 151 height 16
